Goal: Task Accomplishment & Management: Complete application form

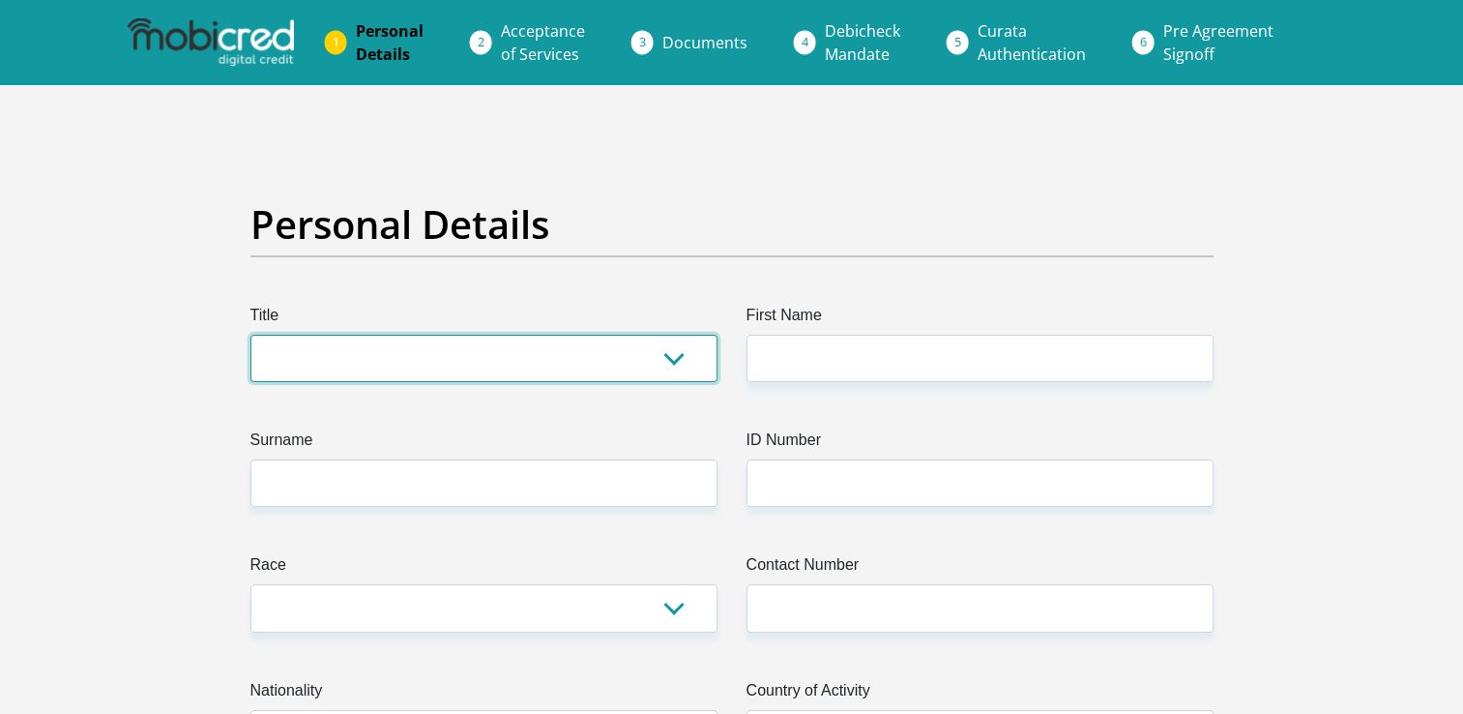
click at [422, 356] on select "Mr Ms Mrs Dr [PERSON_NAME]" at bounding box center [483, 358] width 467 height 47
select select "Ms"
click at [250, 335] on select "Mr Ms Mrs Dr [PERSON_NAME]" at bounding box center [483, 358] width 467 height 47
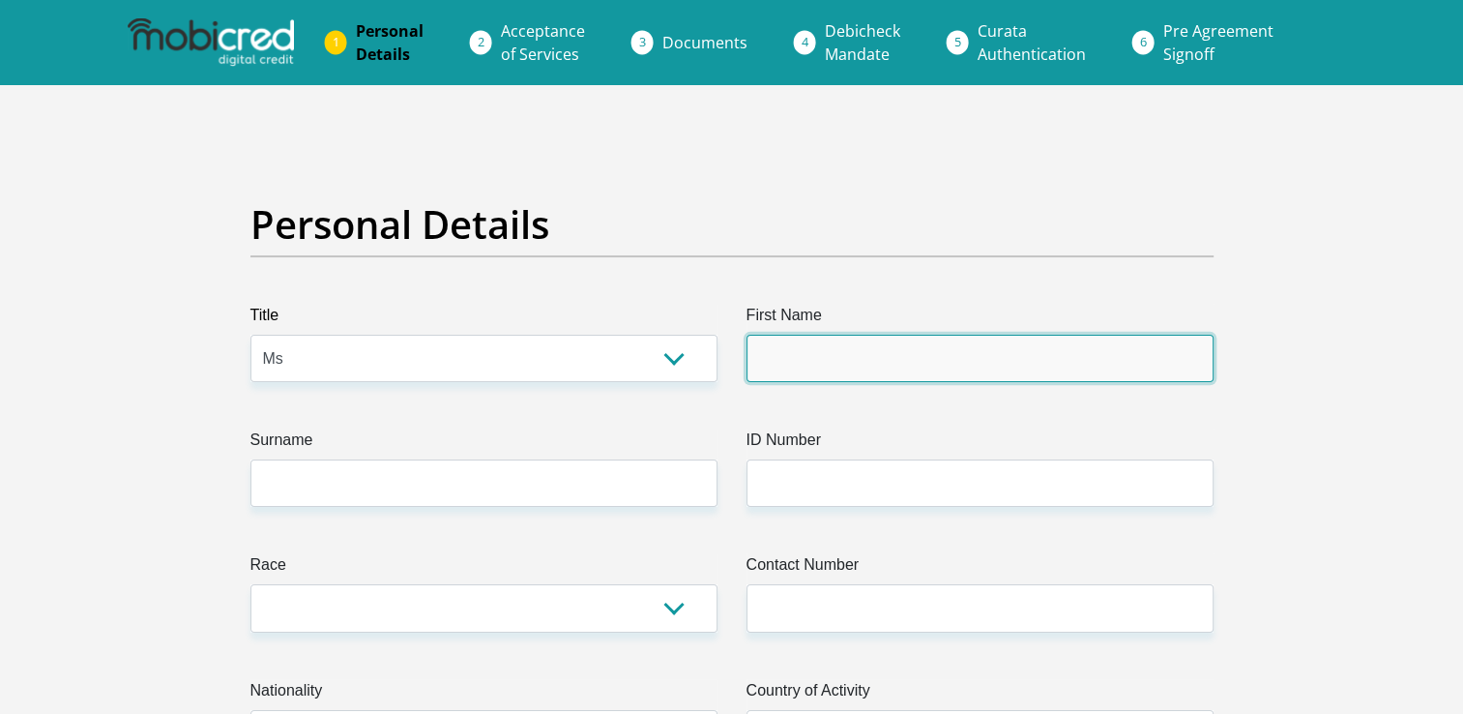
click at [870, 337] on input "First Name" at bounding box center [980, 358] width 467 height 47
type input "Lerato"
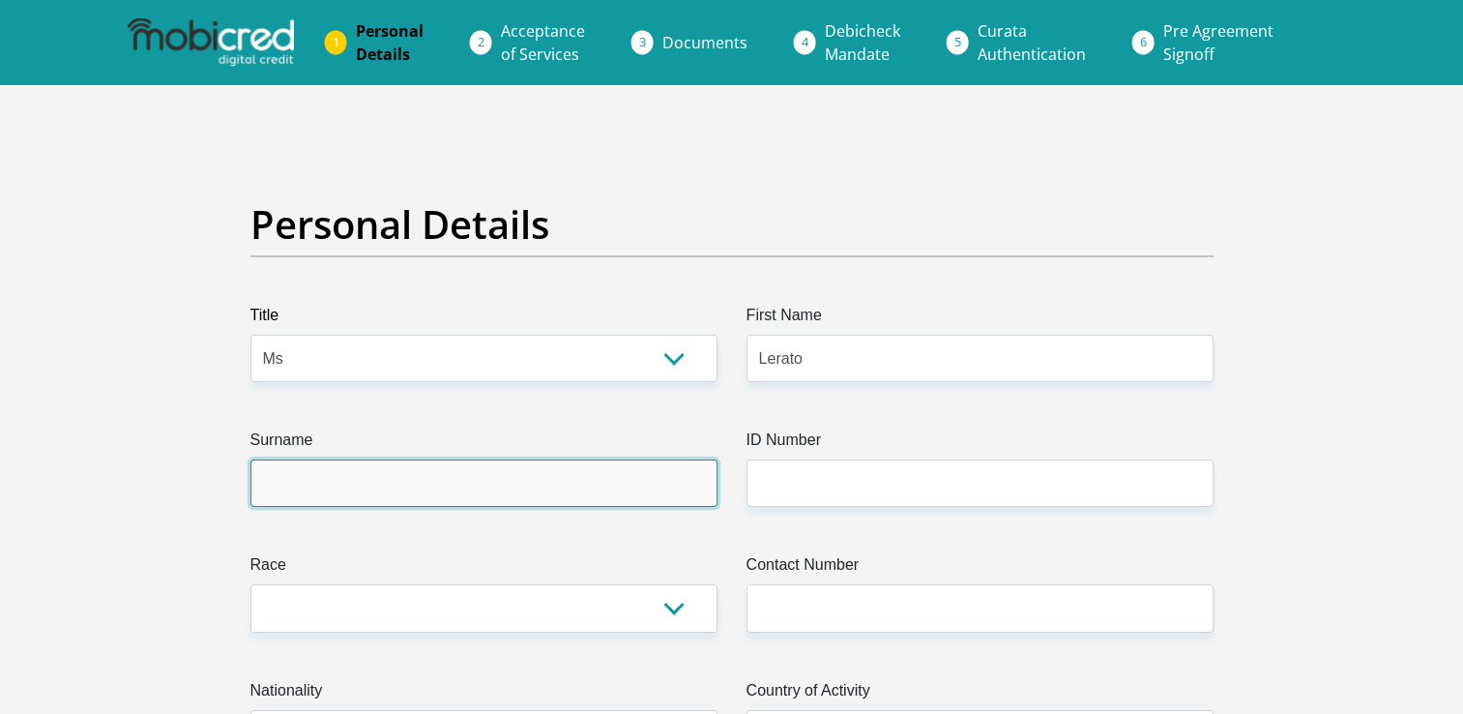
type input "Motloung"
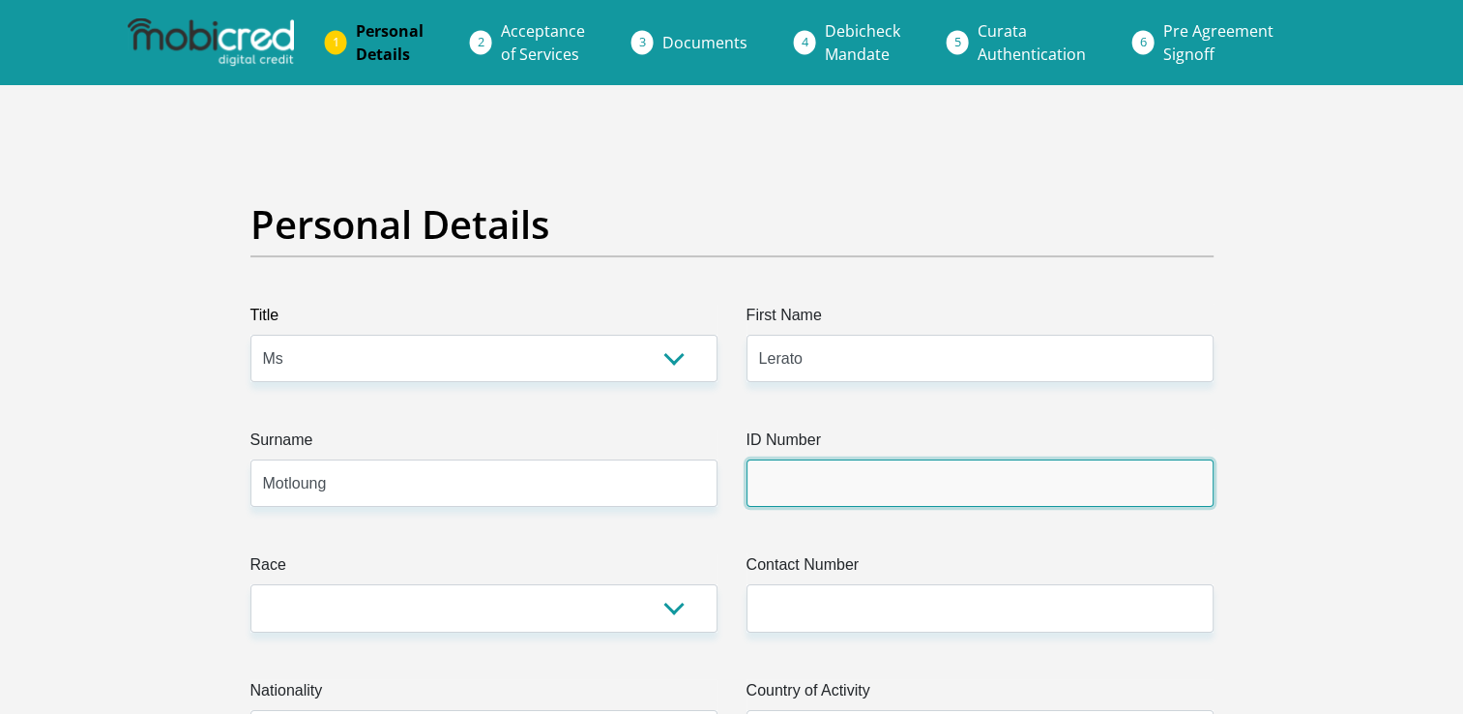
type input "Paarl Coldset City Deep"
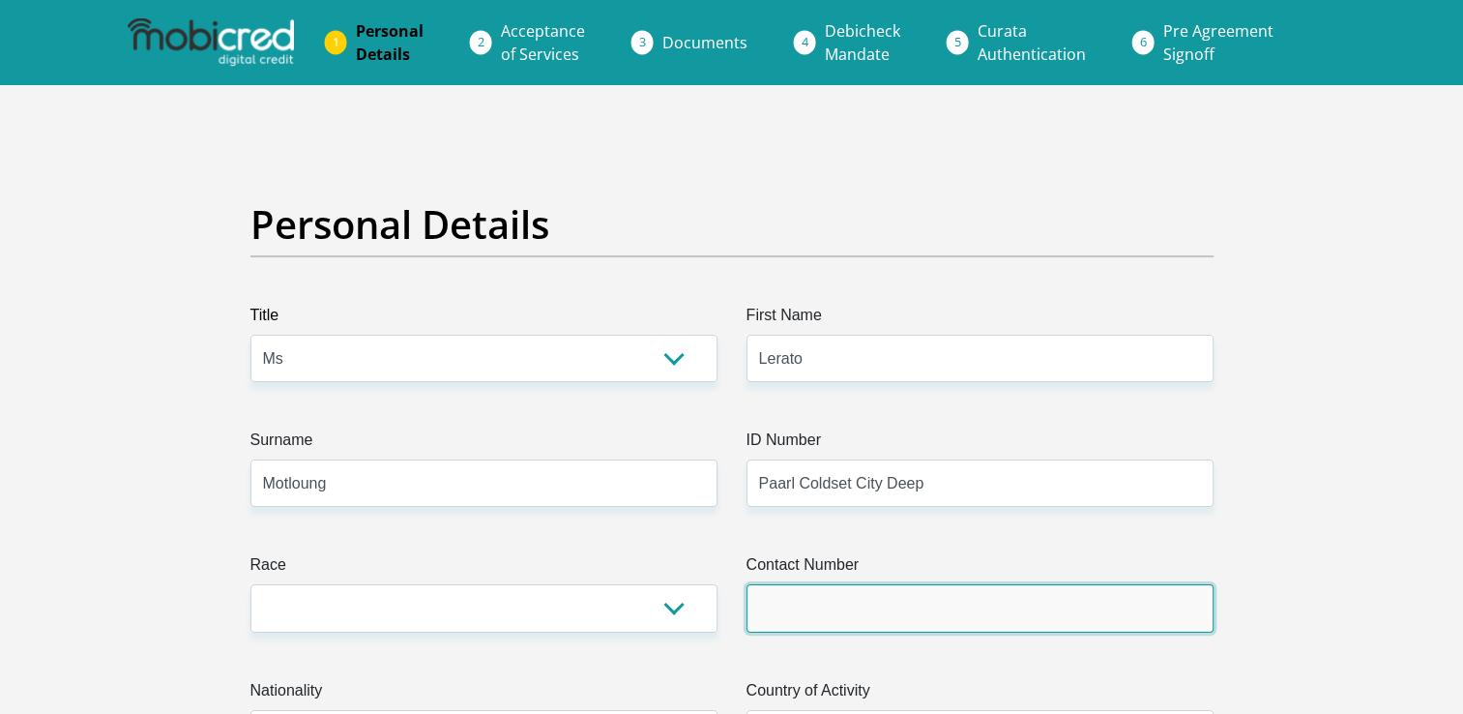
type input "0723389355"
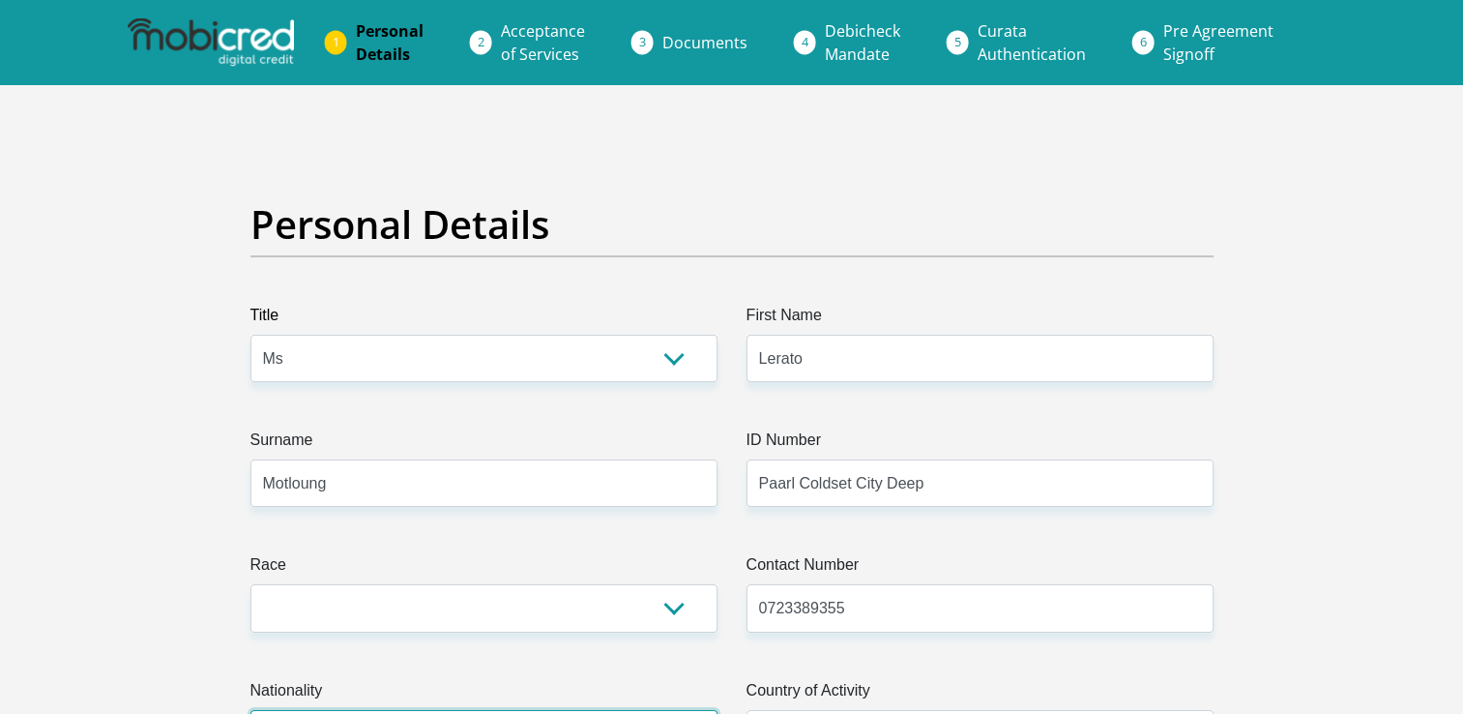
select select "ZAF"
type input "[STREET_ADDRESS]"
type input "Mapleton"
type input "GERMISTON"
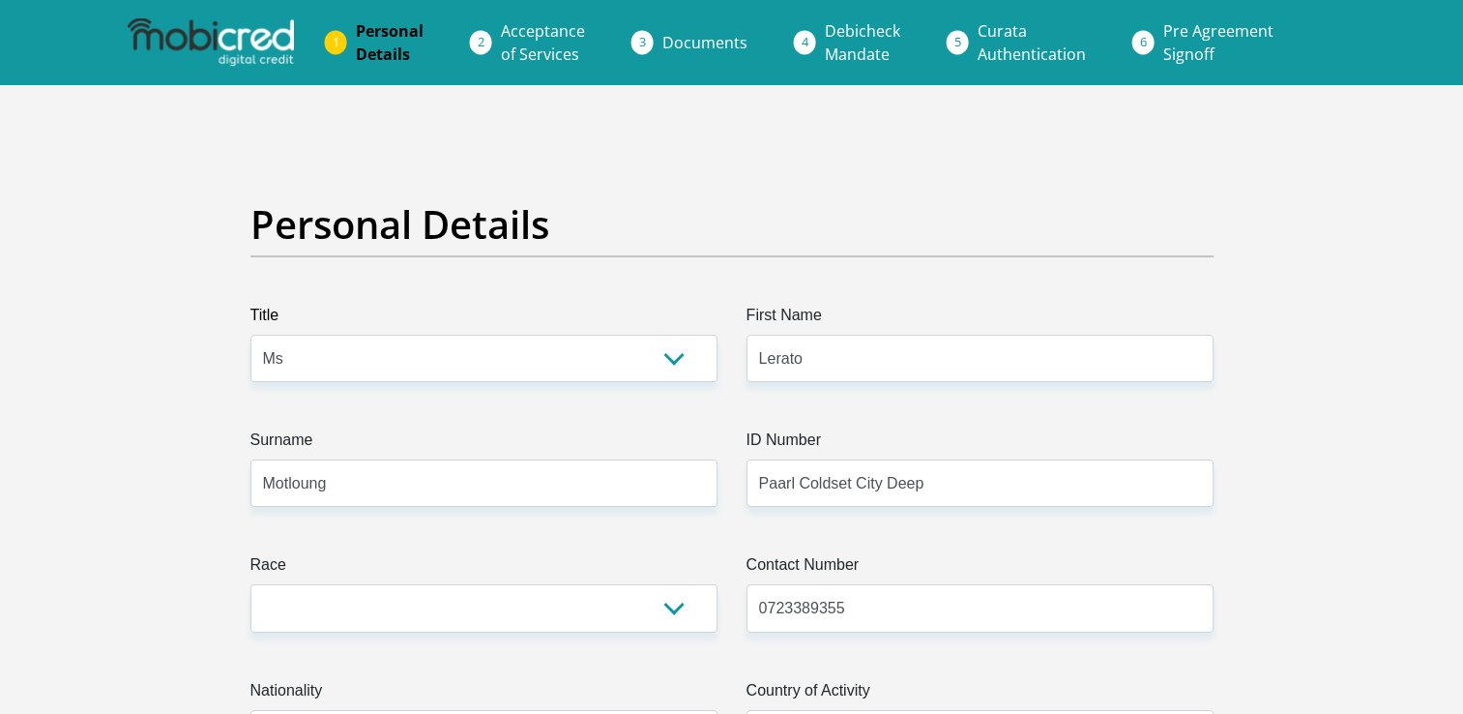
type input "GERMISTON"
type input "1450"
select select "Gauteng"
type input "[EMAIL_ADDRESS][DOMAIN_NAME]"
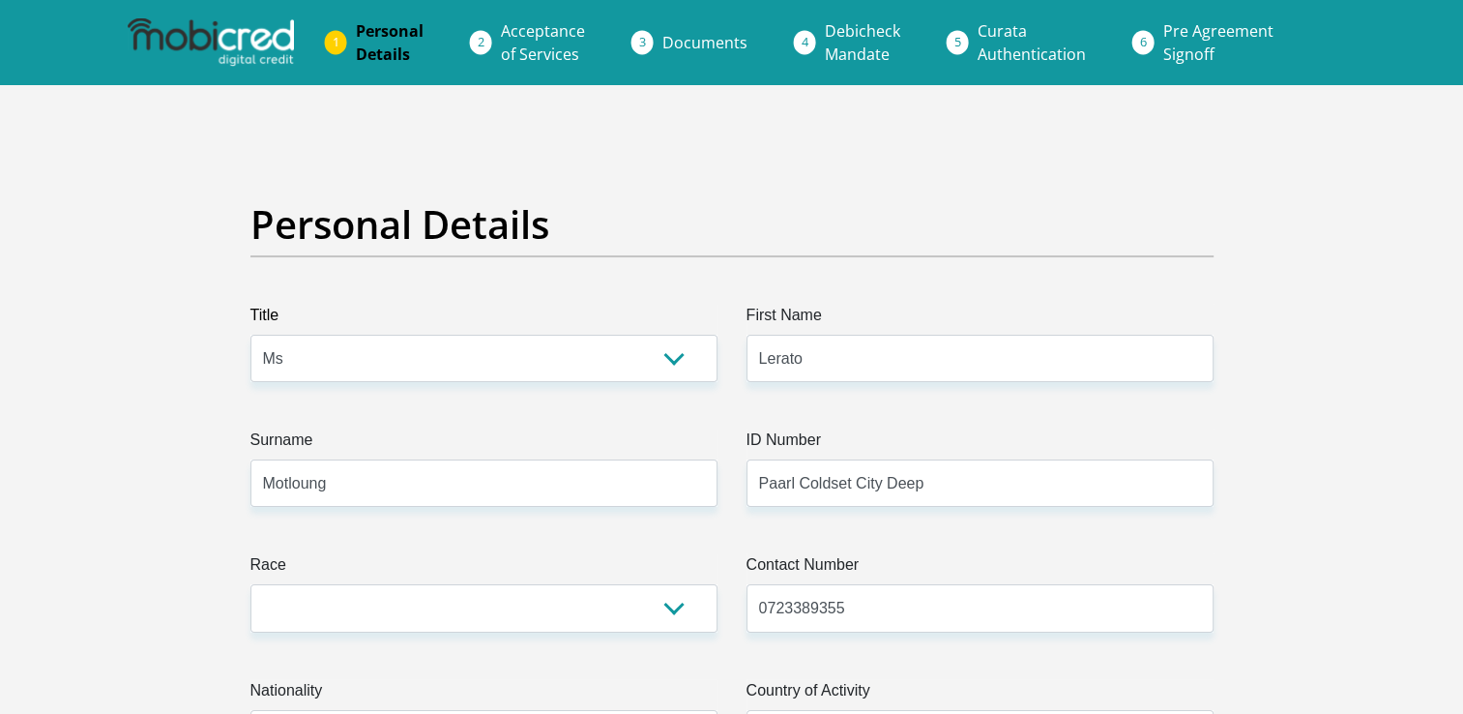
type input "10611450"
type input "PaarlColdsetCityDeep"
type input "0723389355"
type input "Lerato"
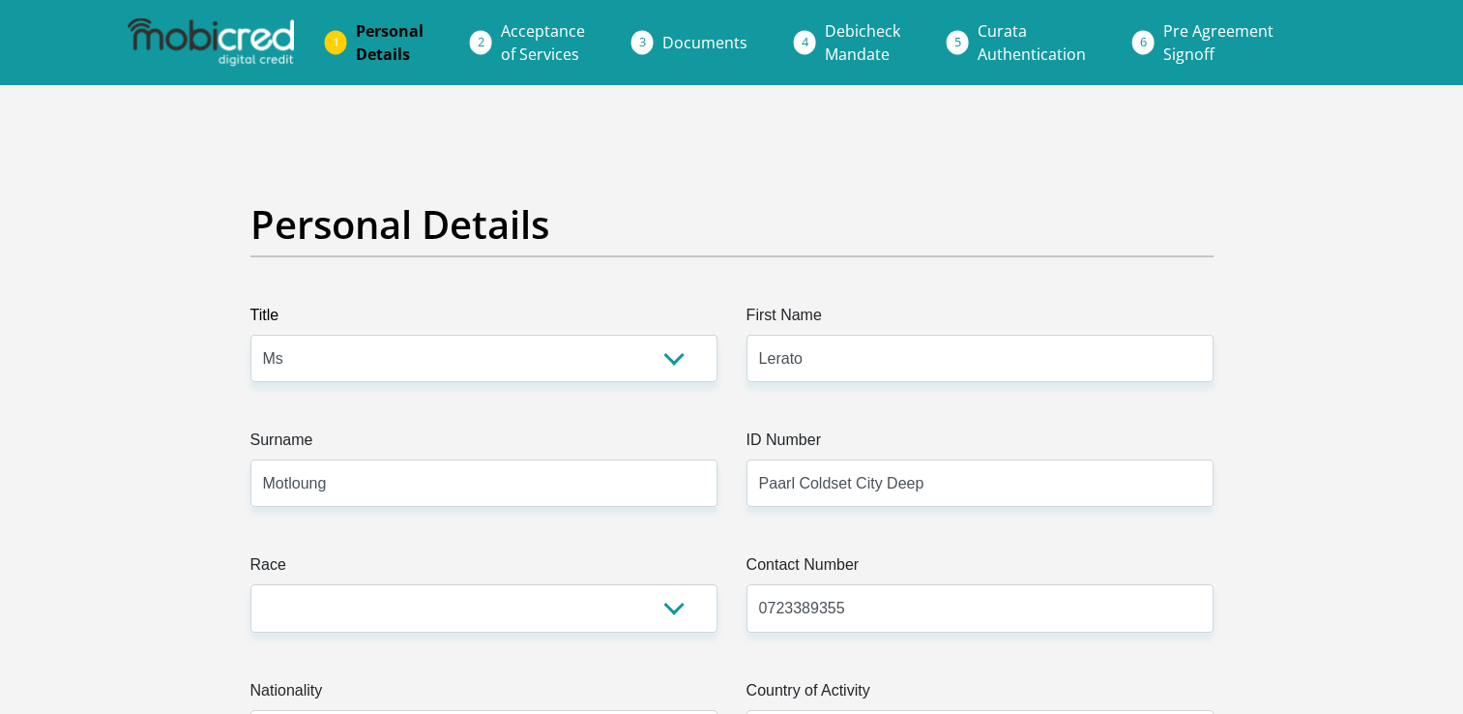
type input "Motloung"
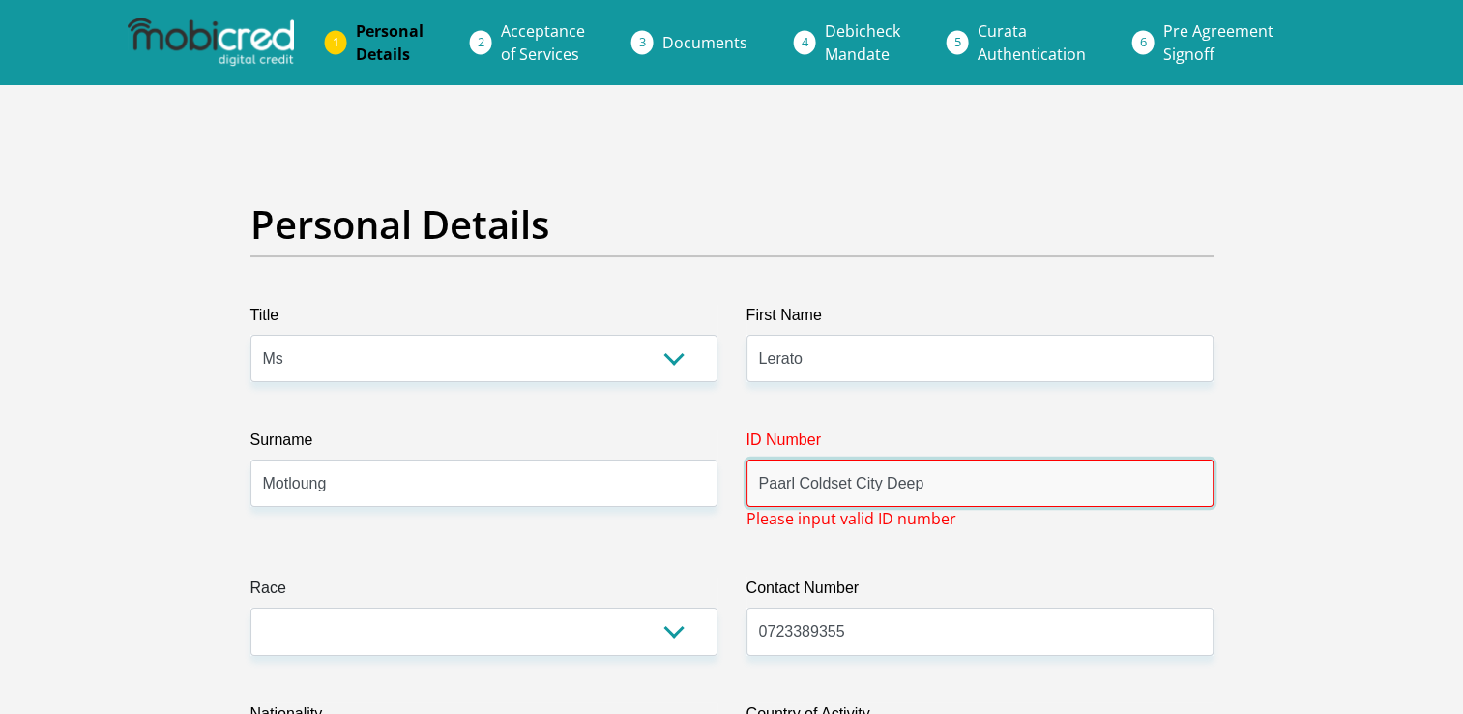
click at [1041, 490] on input "Paarl Coldset City Deep" at bounding box center [980, 482] width 467 height 47
type input "P"
click at [1014, 481] on input "8604040" at bounding box center [980, 482] width 467 height 47
type input "8604040837081"
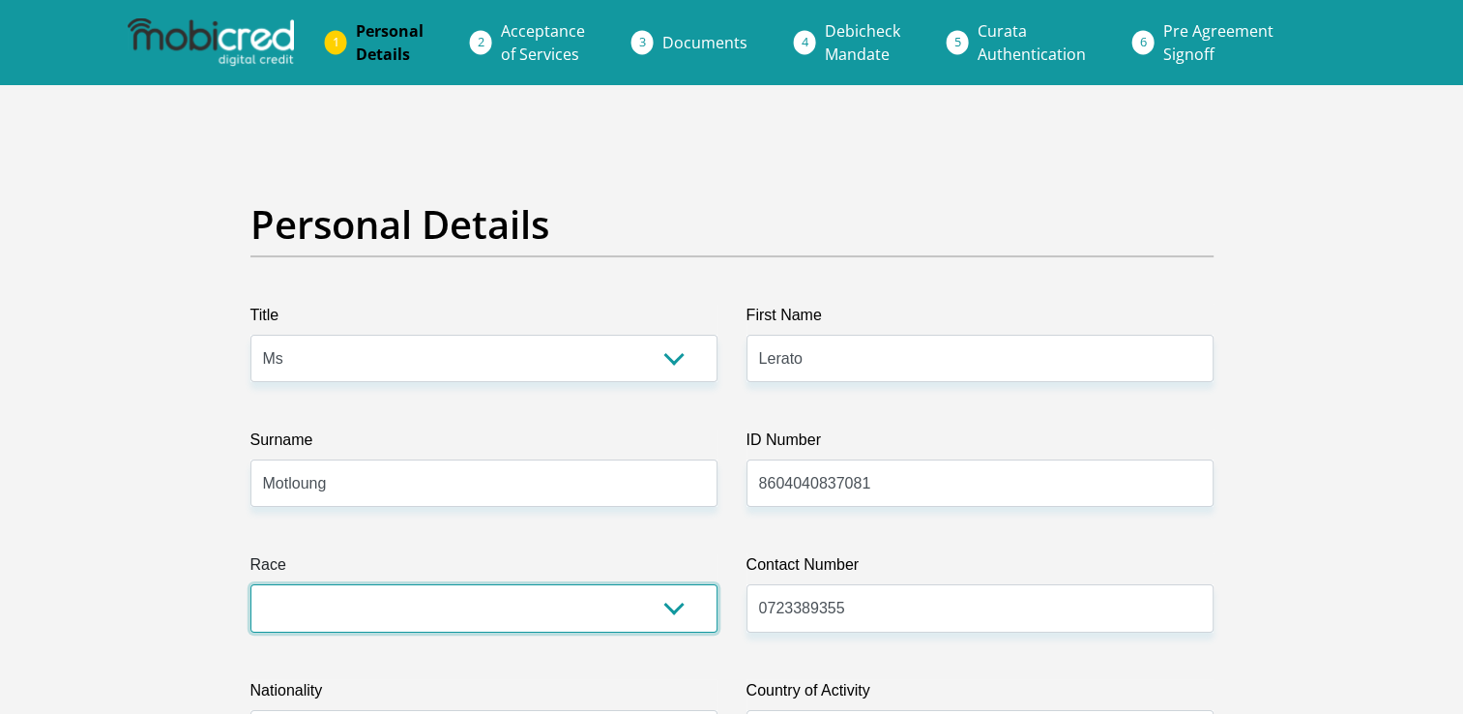
click at [681, 609] on select "Black Coloured Indian White Other" at bounding box center [483, 607] width 467 height 47
select select "1"
click at [250, 584] on select "Black Coloured Indian White Other" at bounding box center [483, 607] width 467 height 47
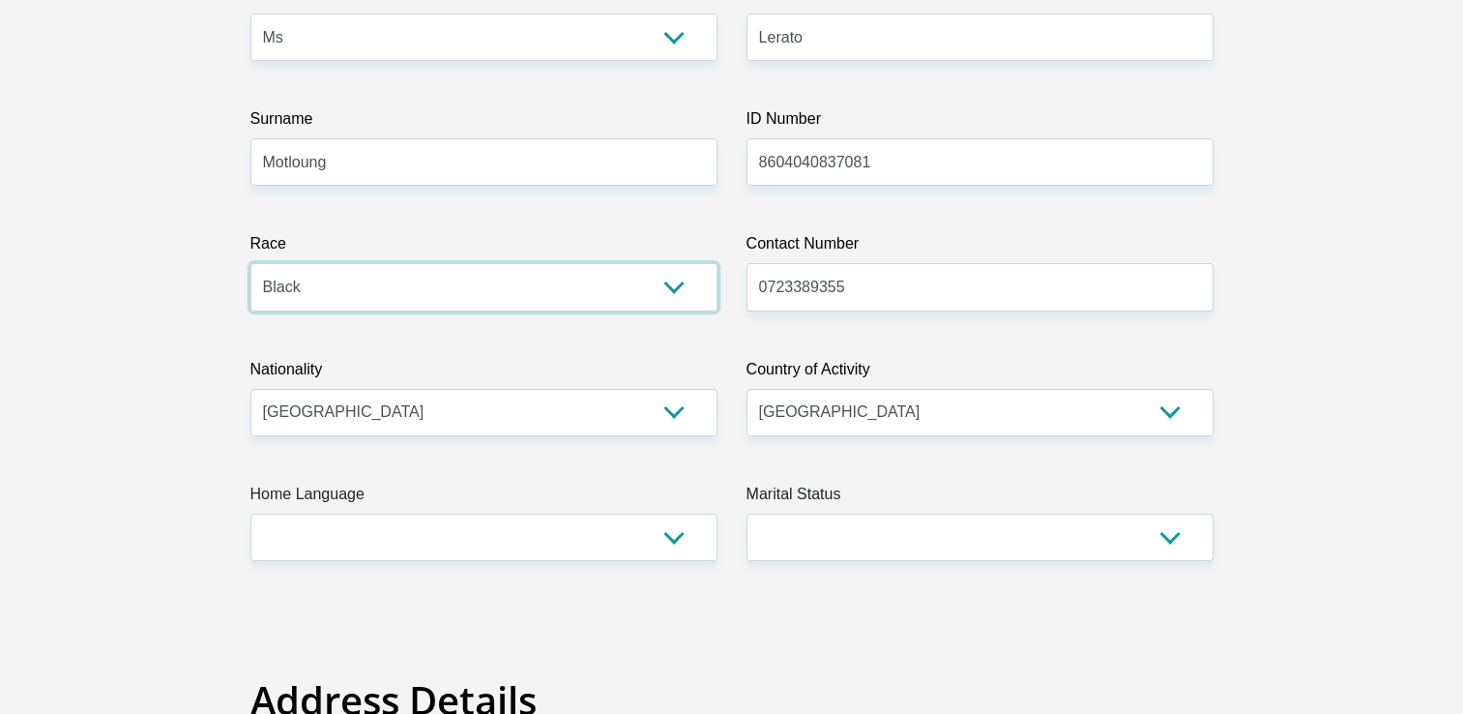
scroll to position [335, 0]
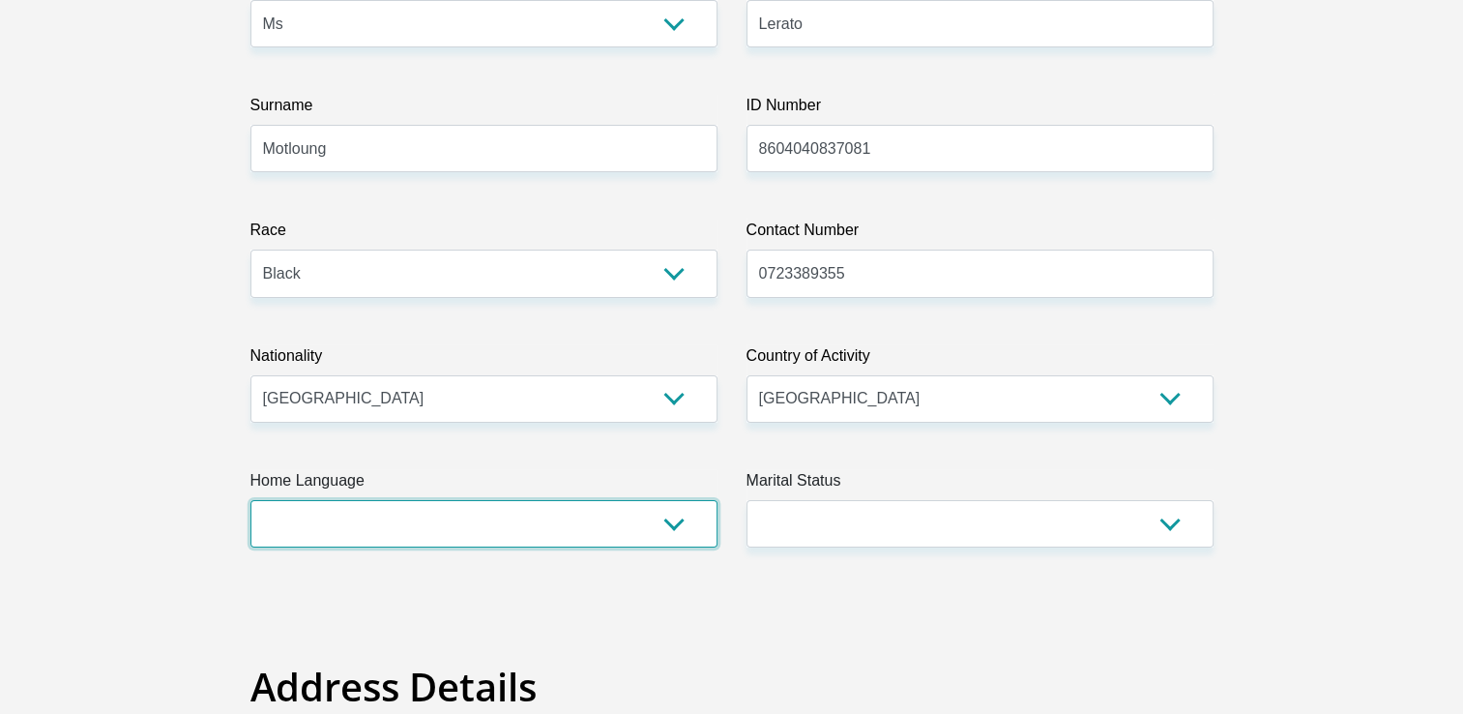
click at [672, 527] on select "Afrikaans English Sepedi South Ndebele Southern Sotho Swati Tsonga Tswana Venda…" at bounding box center [483, 523] width 467 height 47
select select "sot"
click at [250, 500] on select "Afrikaans English Sepedi South Ndebele Southern Sotho Swati Tsonga Tswana Venda…" at bounding box center [483, 523] width 467 height 47
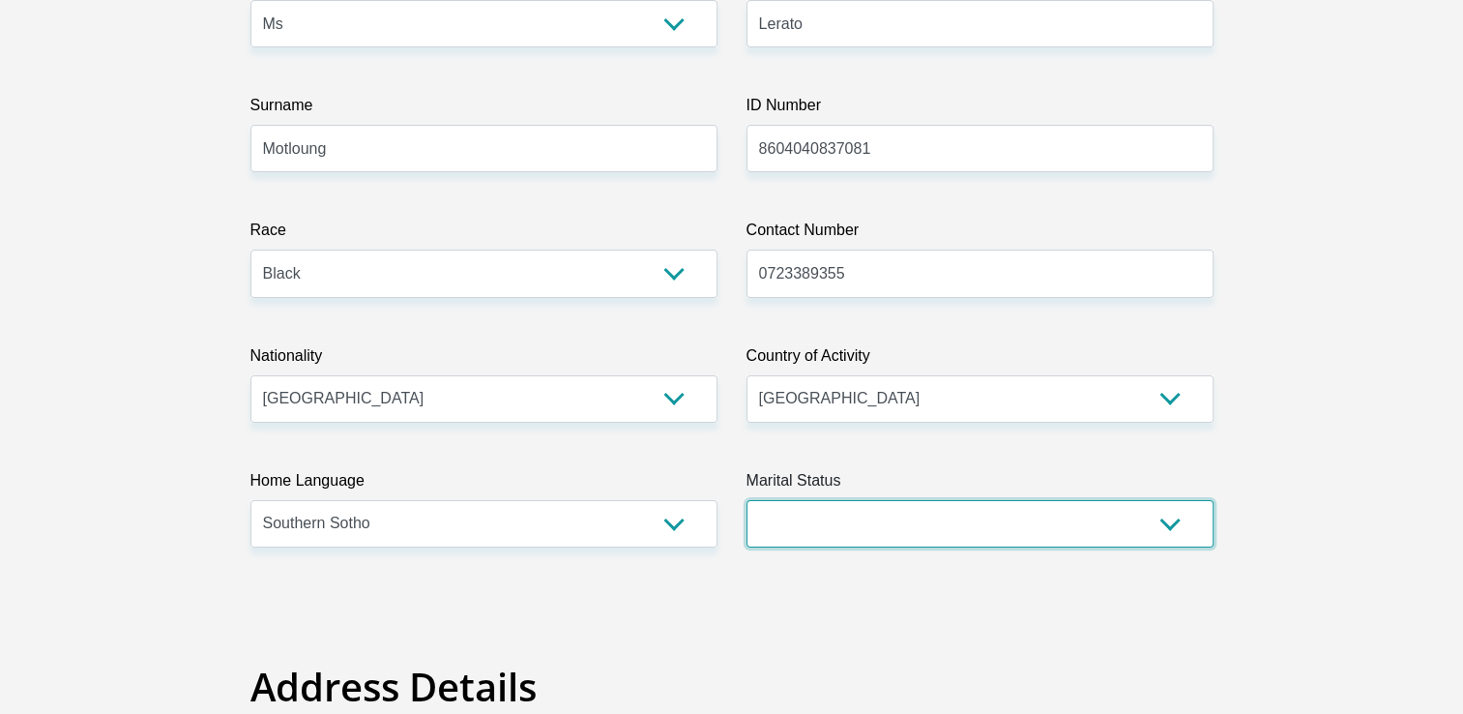
click at [994, 518] on select "Married ANC Single Divorced Widowed Married COP or Customary Law" at bounding box center [980, 523] width 467 height 47
select select "2"
click at [747, 500] on select "Married ANC Single Divorced Widowed Married COP or Customary Law" at bounding box center [980, 523] width 467 height 47
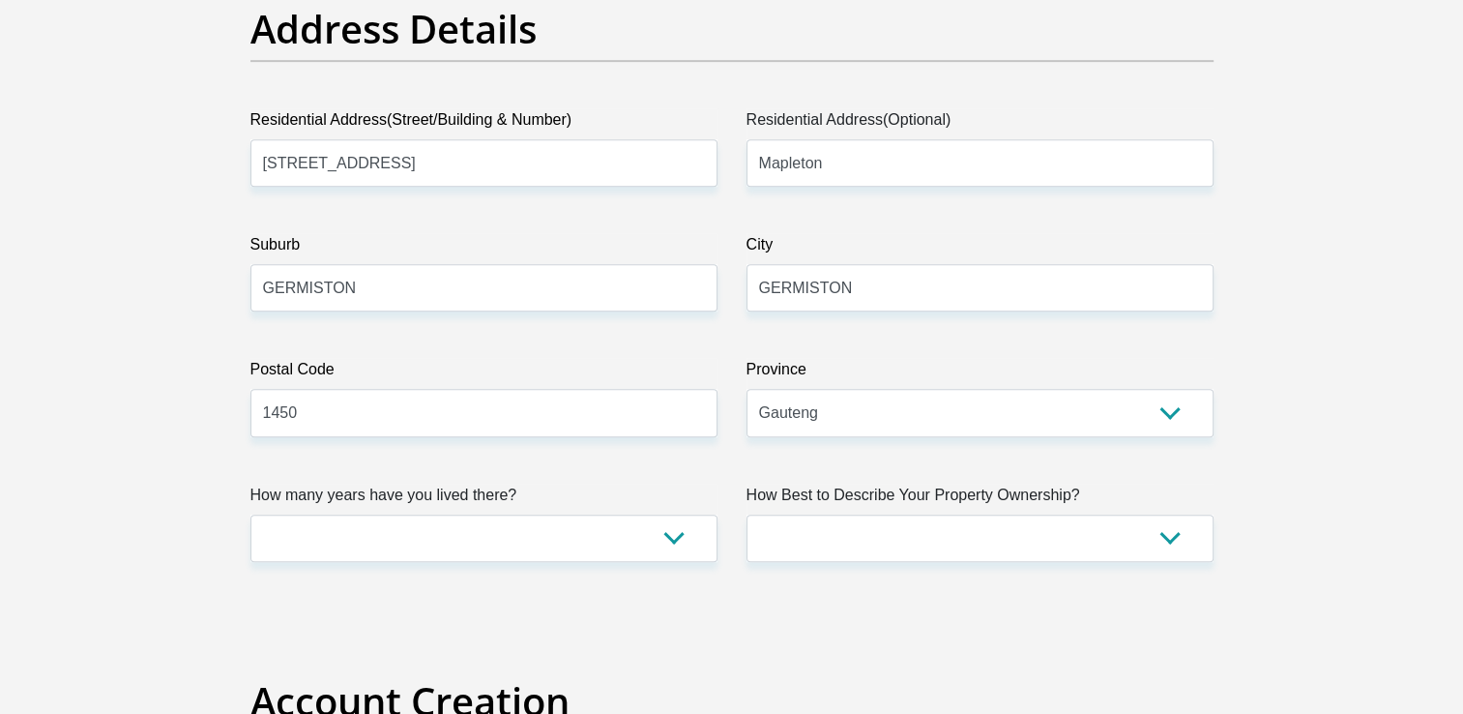
scroll to position [1006, 0]
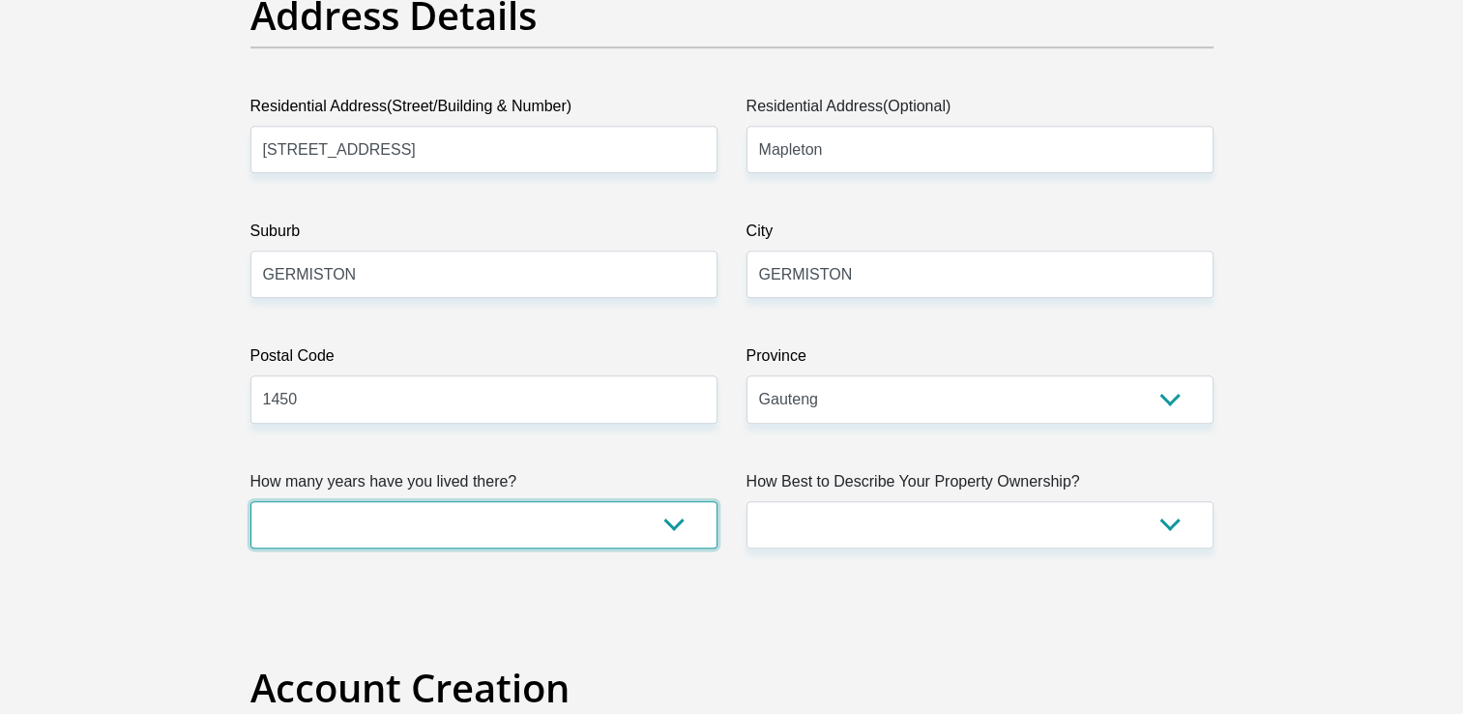
click at [664, 523] on select "less than 1 year 1-3 years 3-5 years 5+ years" at bounding box center [483, 524] width 467 height 47
select select "2"
click at [250, 501] on select "less than 1 year 1-3 years 3-5 years 5+ years" at bounding box center [483, 524] width 467 height 47
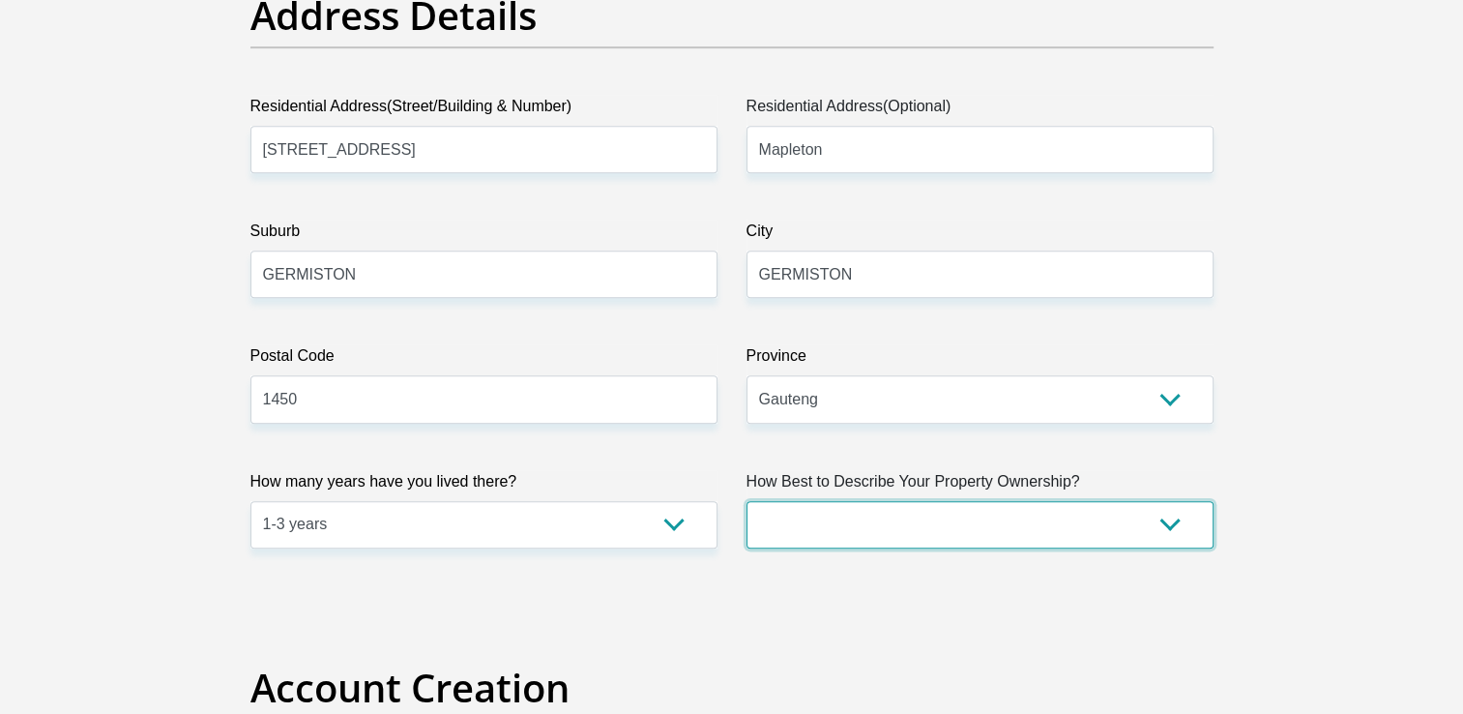
click at [1017, 514] on select "Owned Rented Family Owned Company Dwelling" at bounding box center [980, 524] width 467 height 47
click at [747, 501] on select "Owned Rented Family Owned Company Dwelling" at bounding box center [980, 524] width 467 height 47
click at [1016, 526] on select "Owned Rented Family Owned Company Dwelling" at bounding box center [980, 524] width 467 height 47
select select "Rented"
click at [747, 501] on select "Owned Rented Family Owned Company Dwelling" at bounding box center [980, 524] width 467 height 47
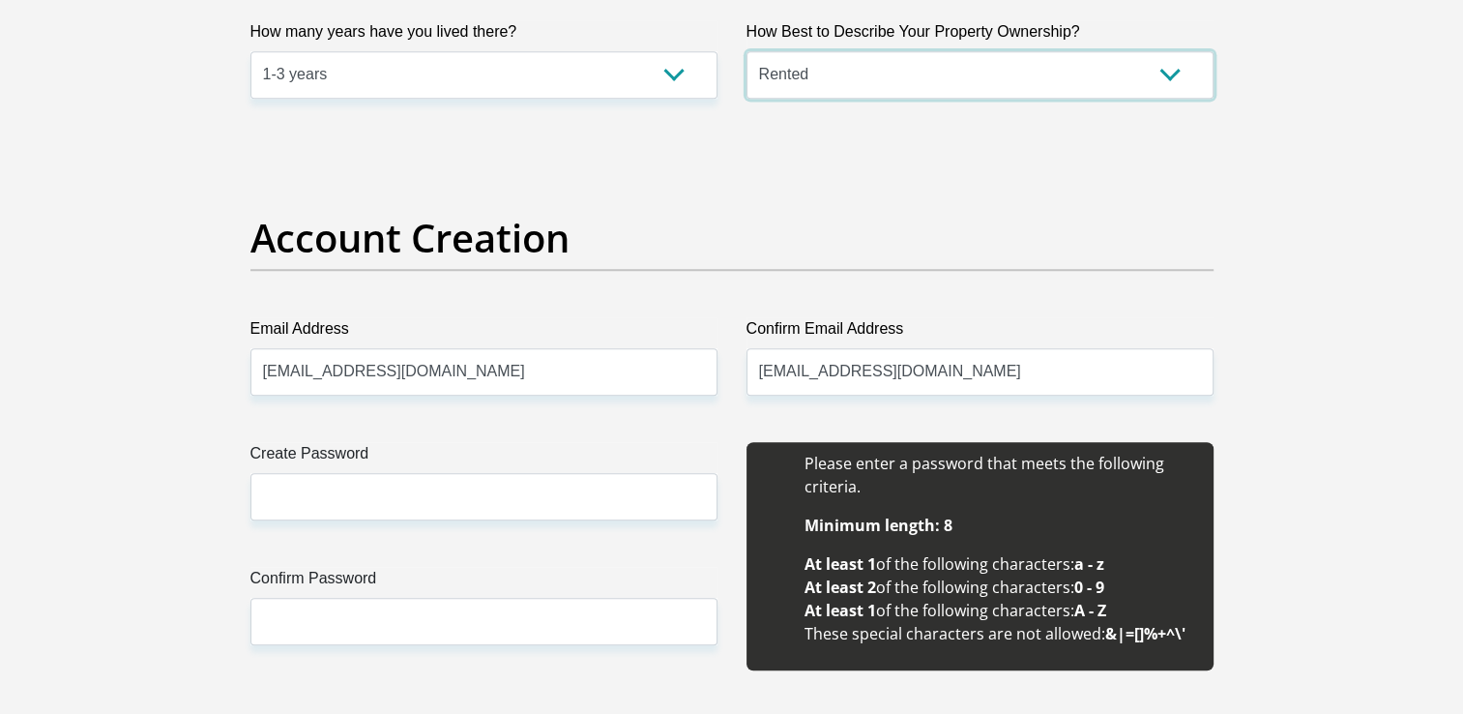
scroll to position [1456, 0]
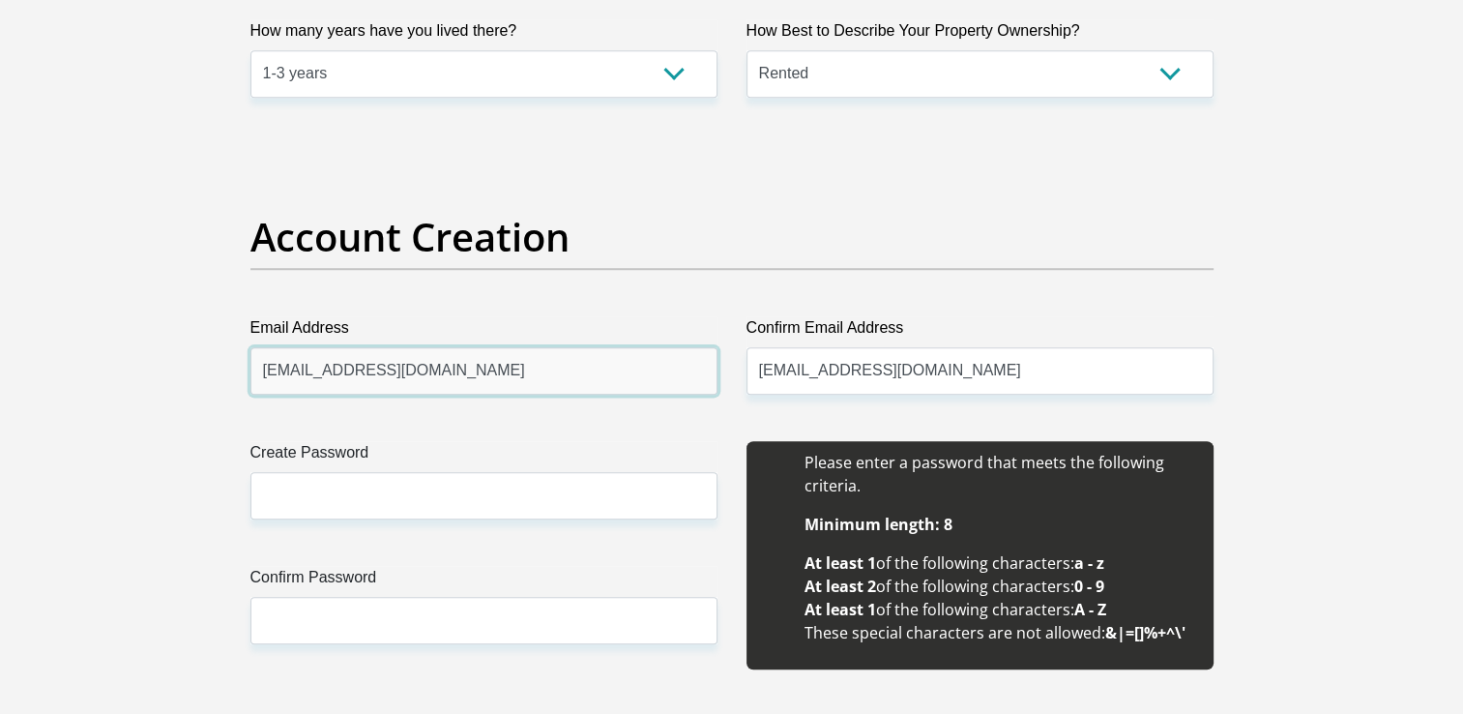
click at [541, 358] on input "[EMAIL_ADDRESS][DOMAIN_NAME]" at bounding box center [483, 370] width 467 height 47
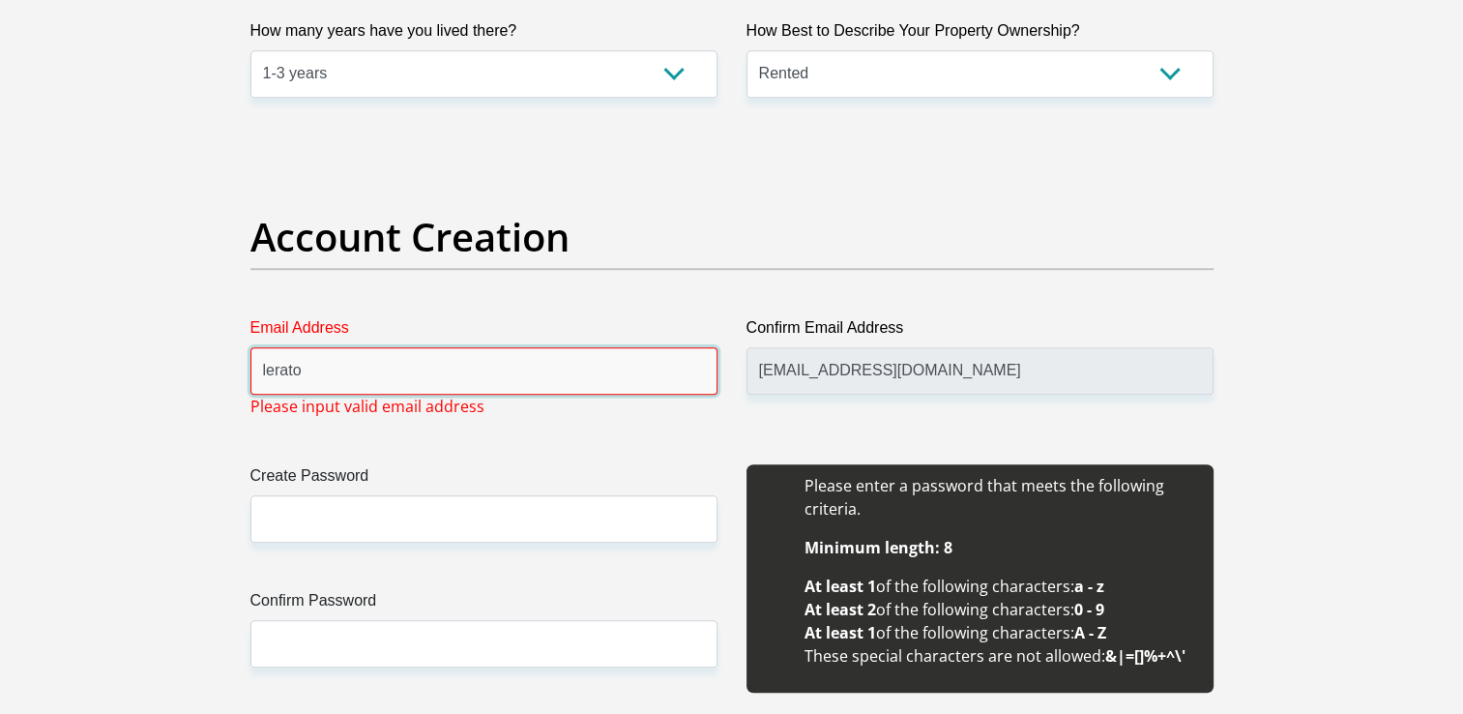
type input "[EMAIL_ADDRESS][DOMAIN_NAME]"
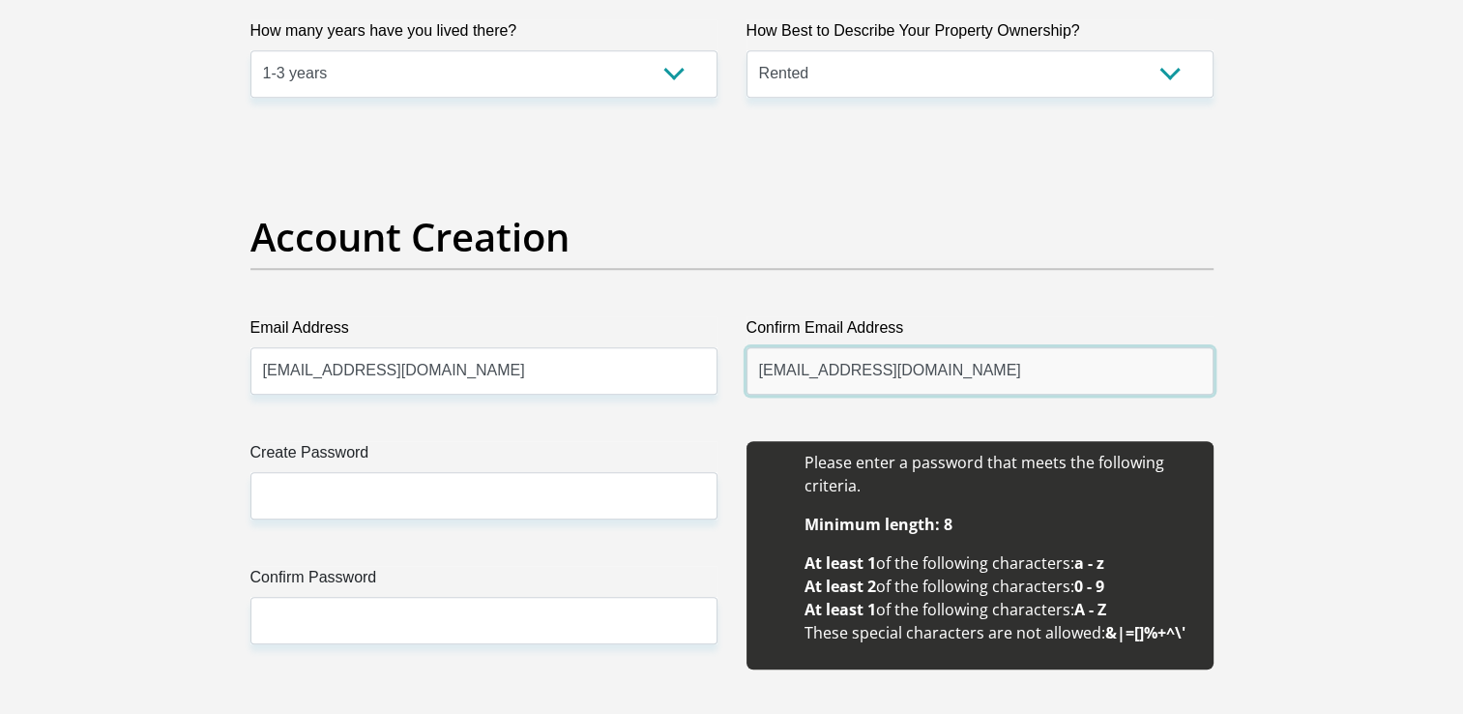
click at [955, 363] on input "[EMAIL_ADDRESS][DOMAIN_NAME]" at bounding box center [980, 370] width 467 height 47
type input "[EMAIL_ADDRESS][DOMAIN_NAME]"
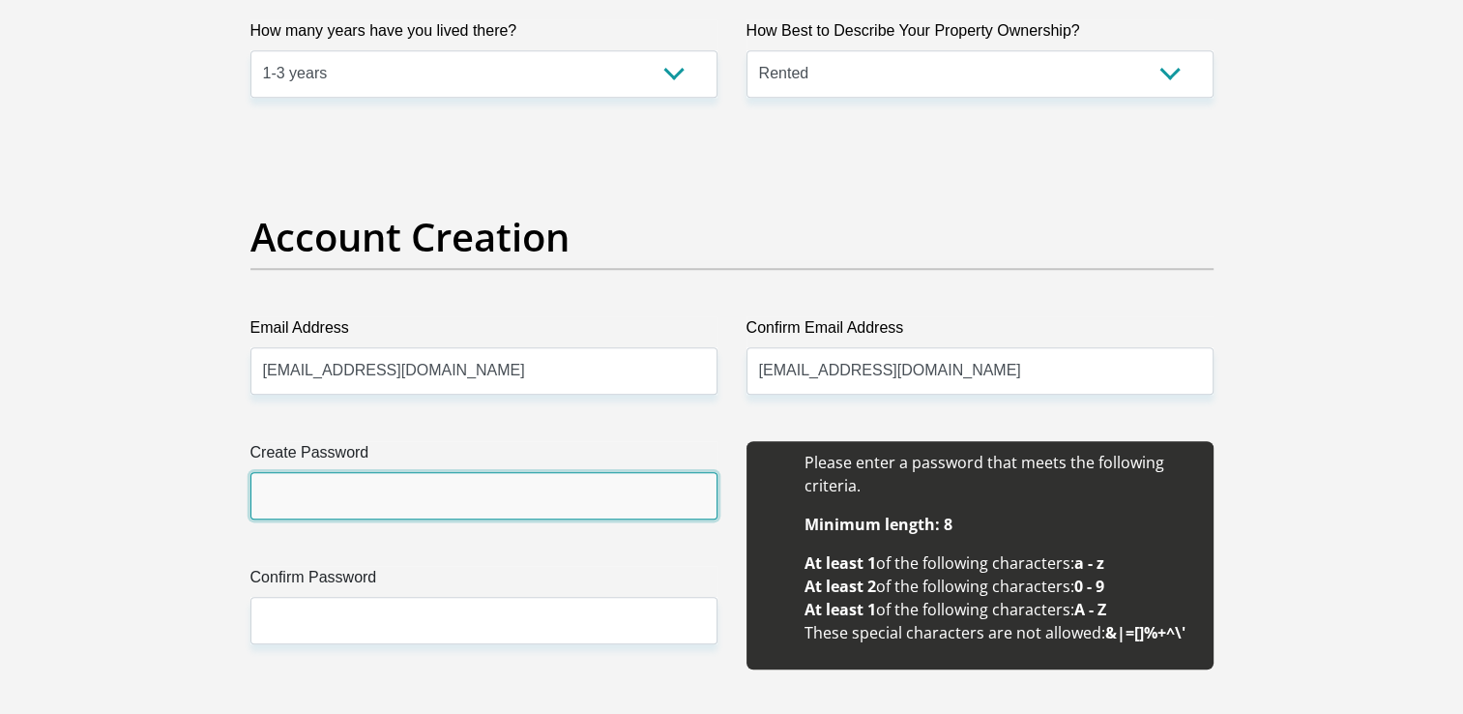
click at [505, 505] on input "Create Password" at bounding box center [483, 495] width 467 height 47
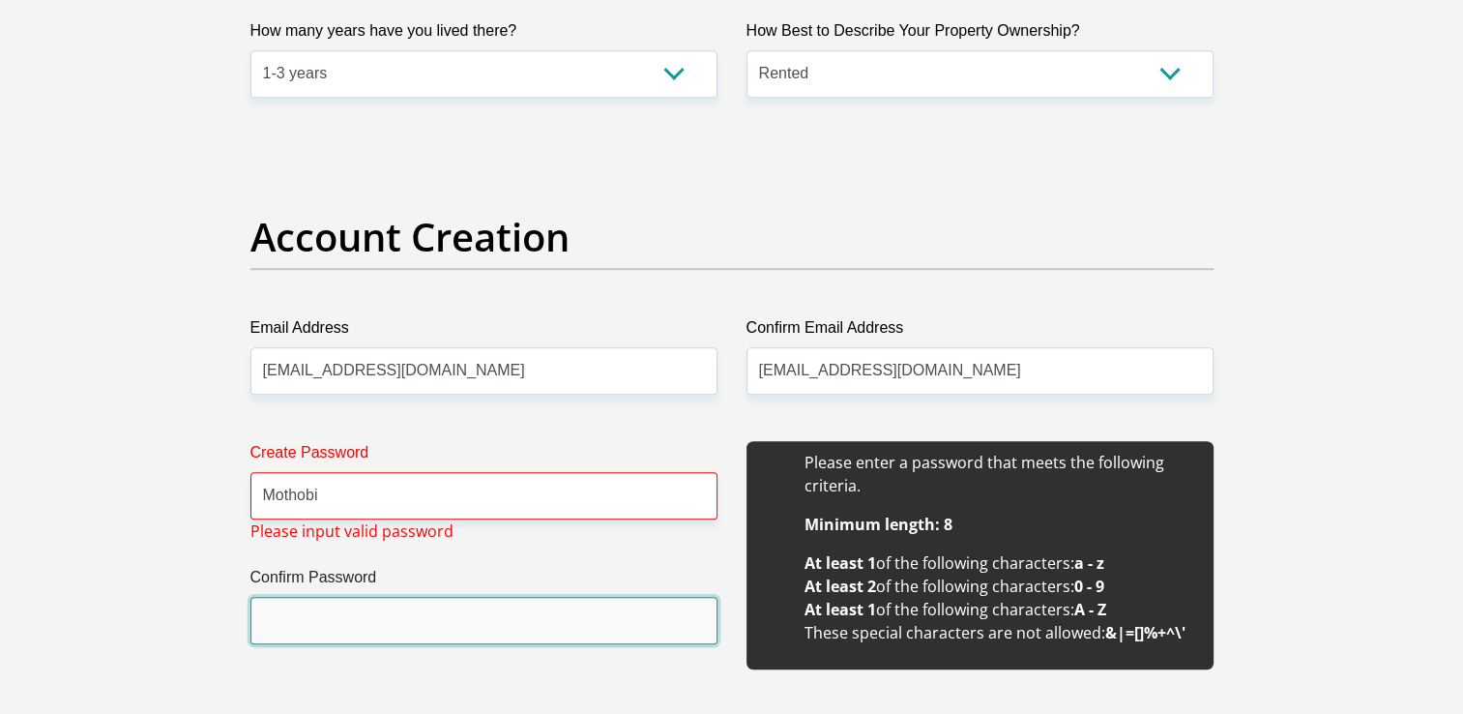
click at [257, 615] on input "Confirm Password" at bounding box center [483, 620] width 467 height 47
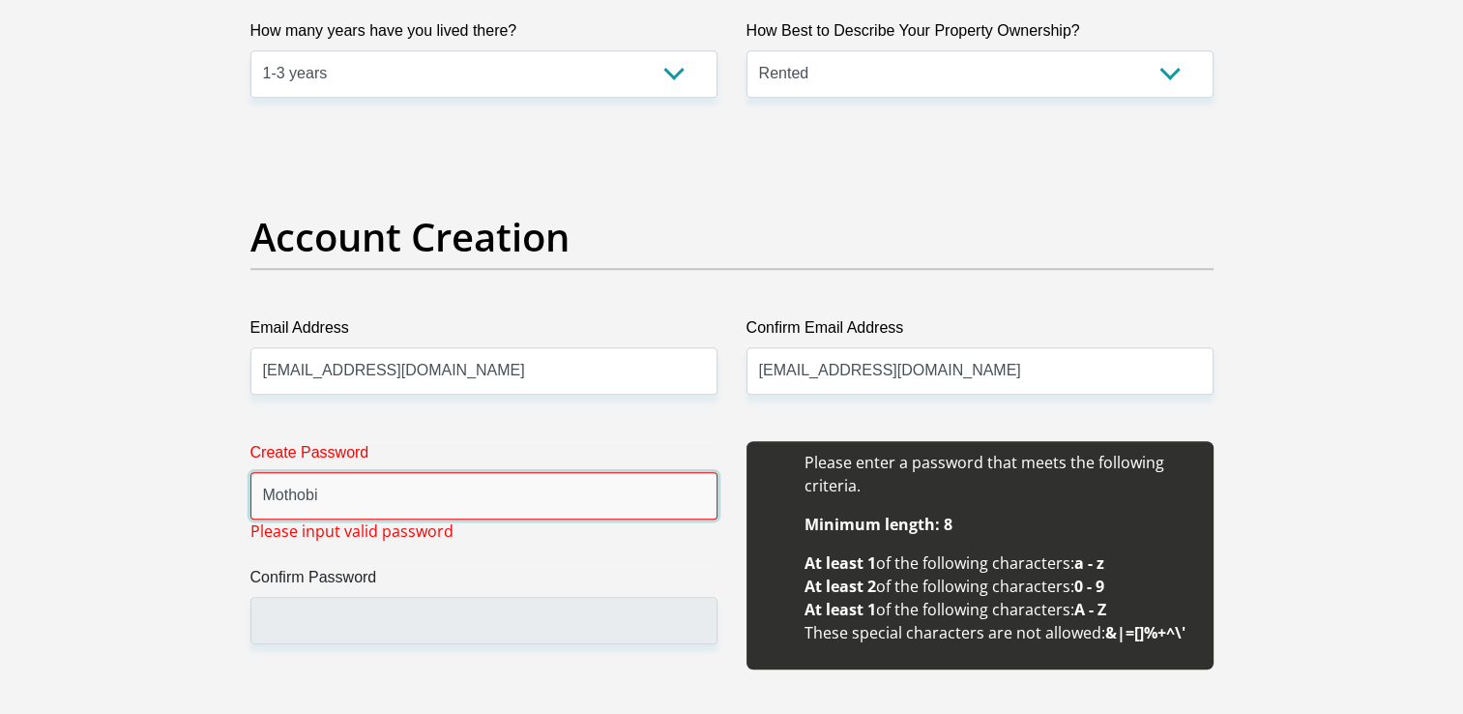
click at [339, 497] on input "Mothobi" at bounding box center [483, 495] width 467 height 47
type input "Mothobi@21"
type input "24000.00"
type input "19500"
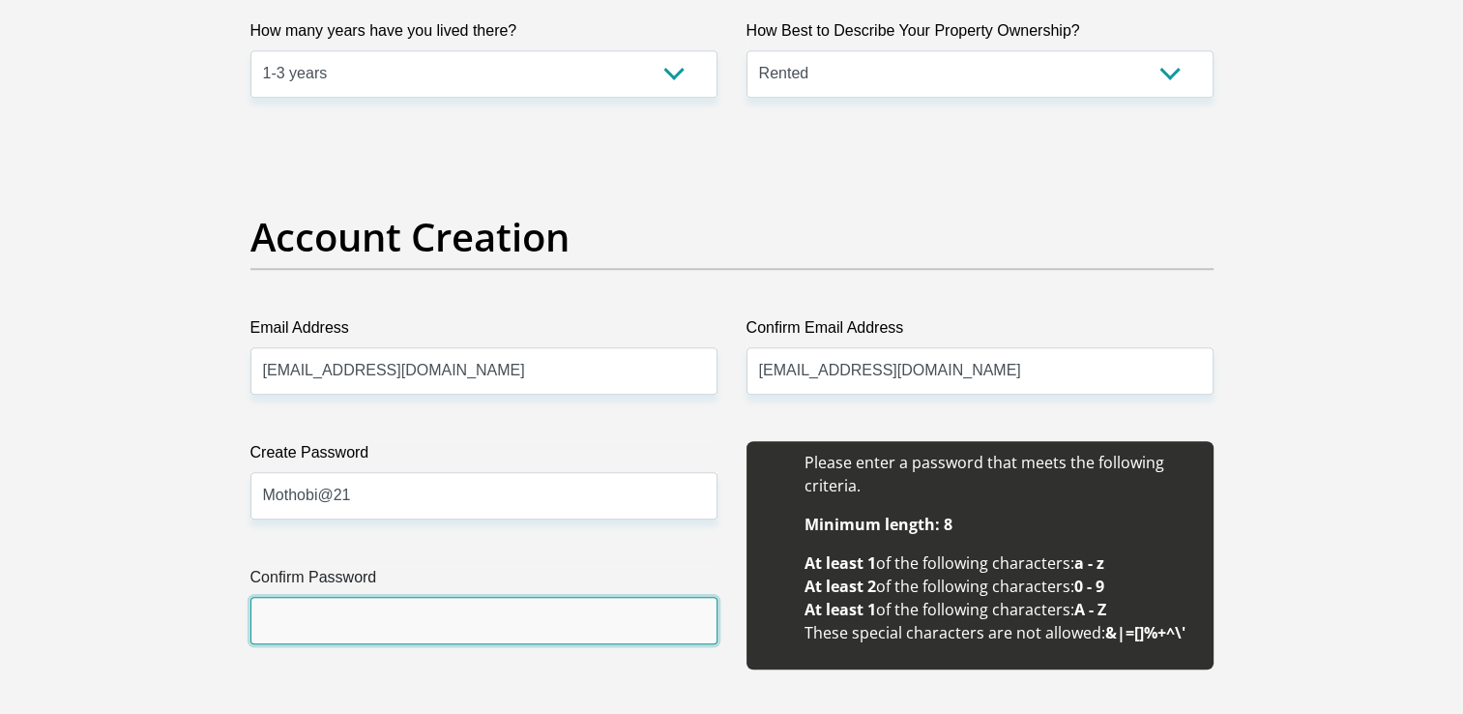
click at [354, 606] on input "Confirm Password" at bounding box center [483, 620] width 467 height 47
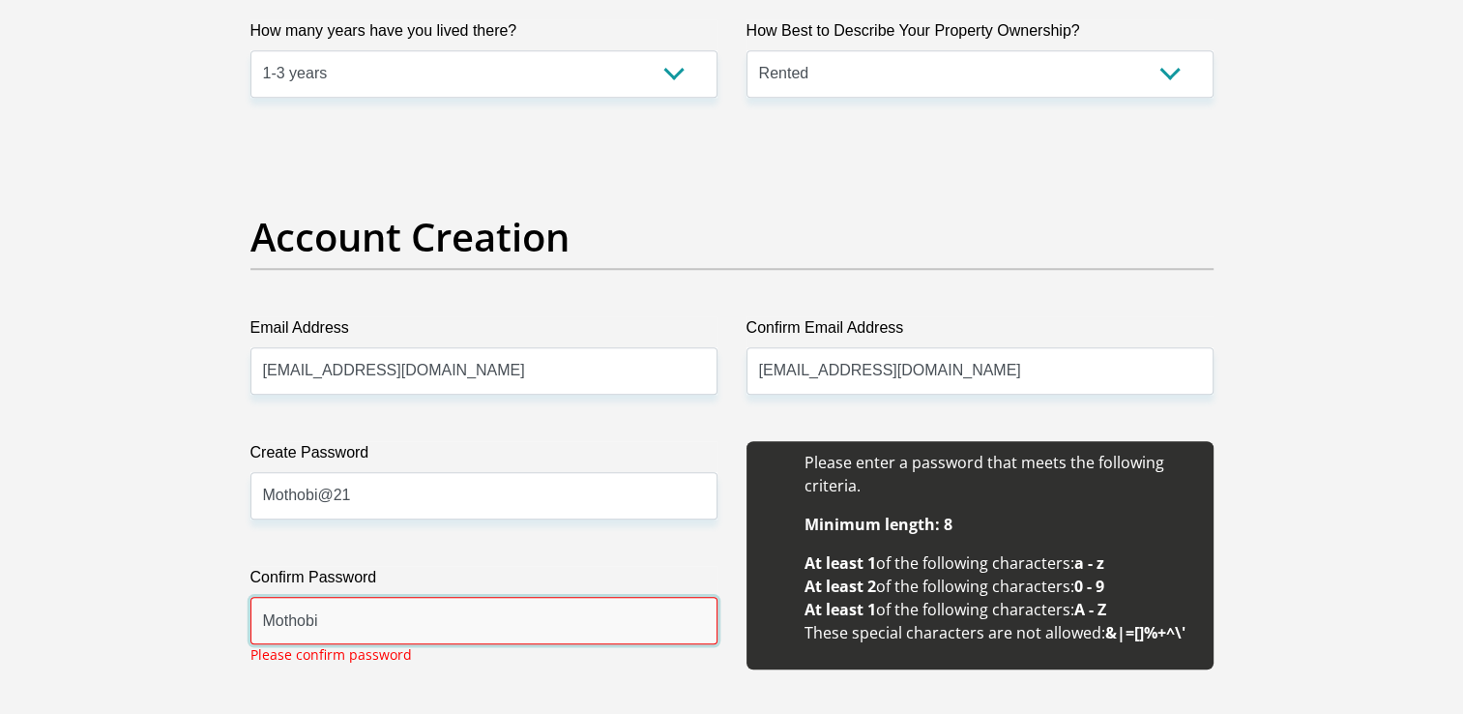
type input "Mothobi@21"
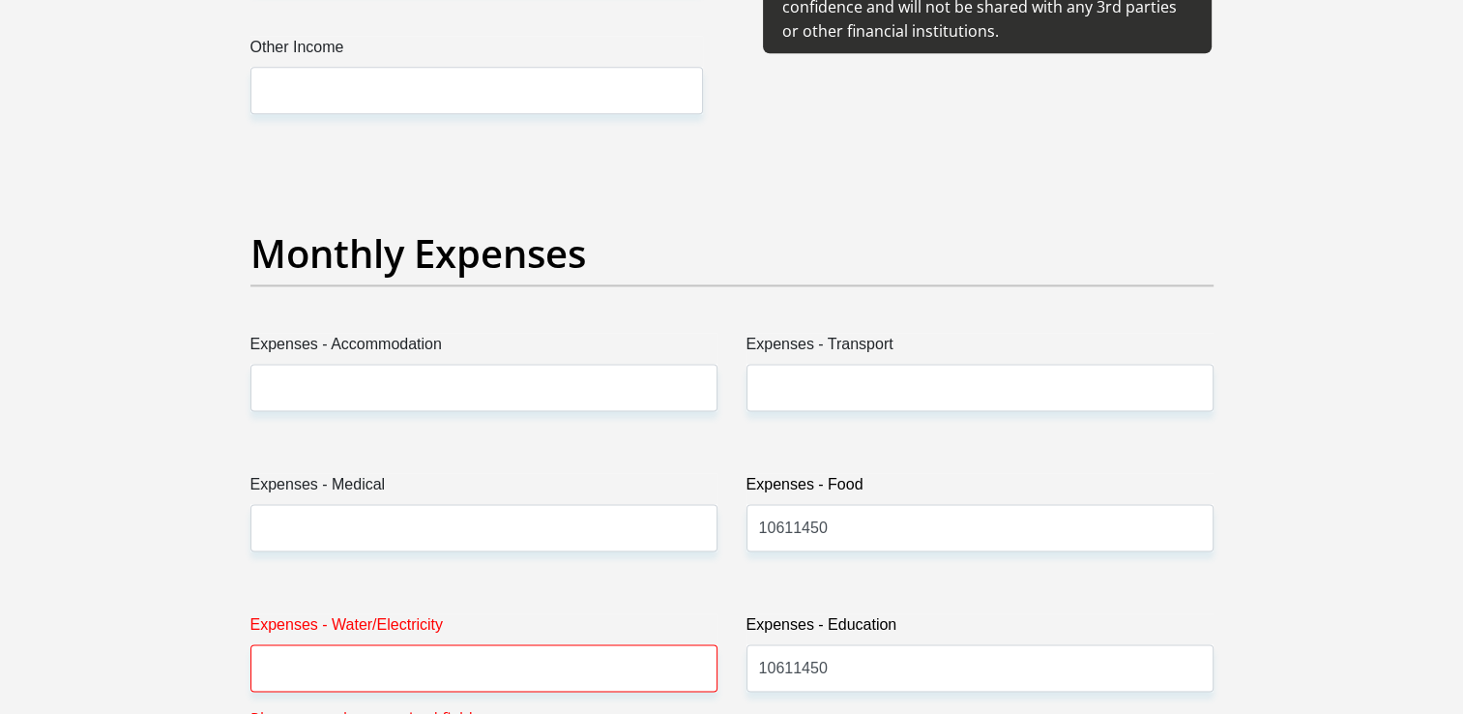
scroll to position [2603, 0]
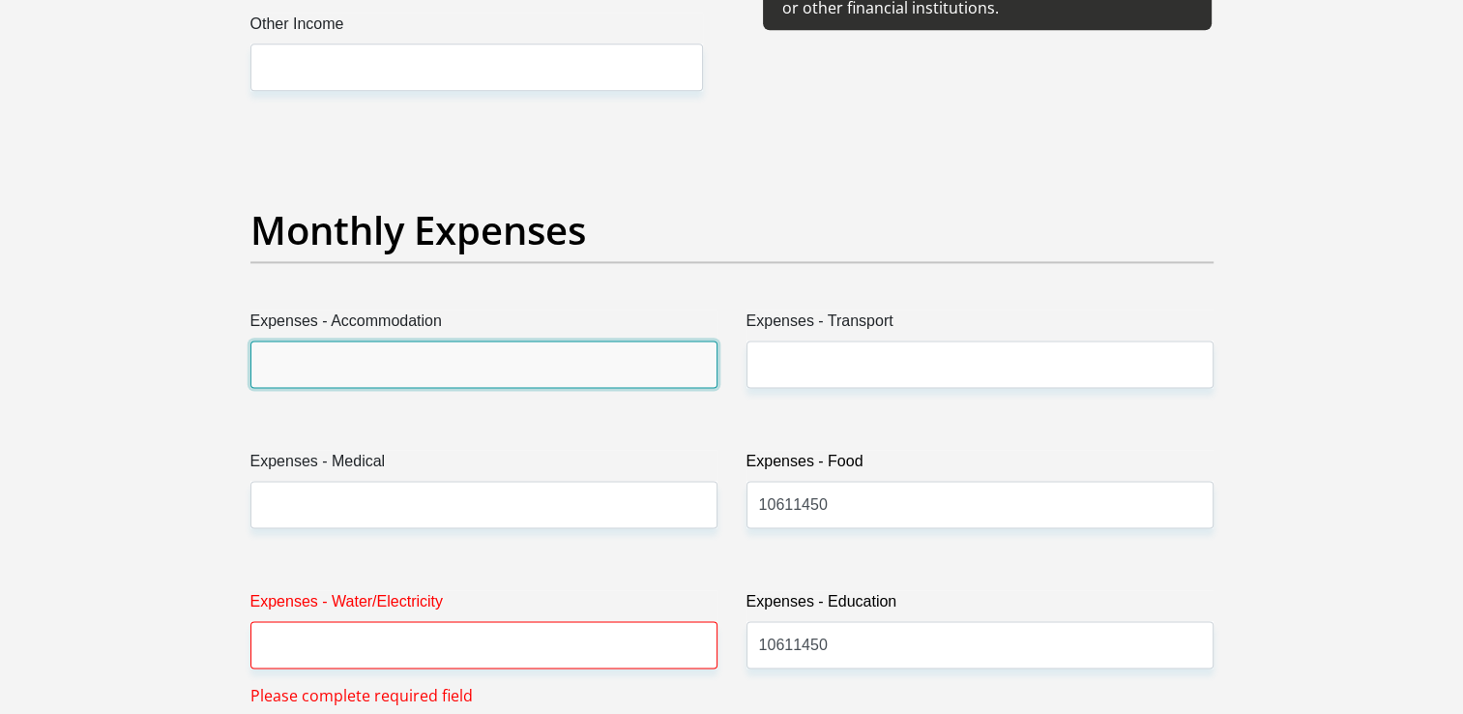
click at [649, 354] on input "Expenses - Accommodation" at bounding box center [483, 363] width 467 height 47
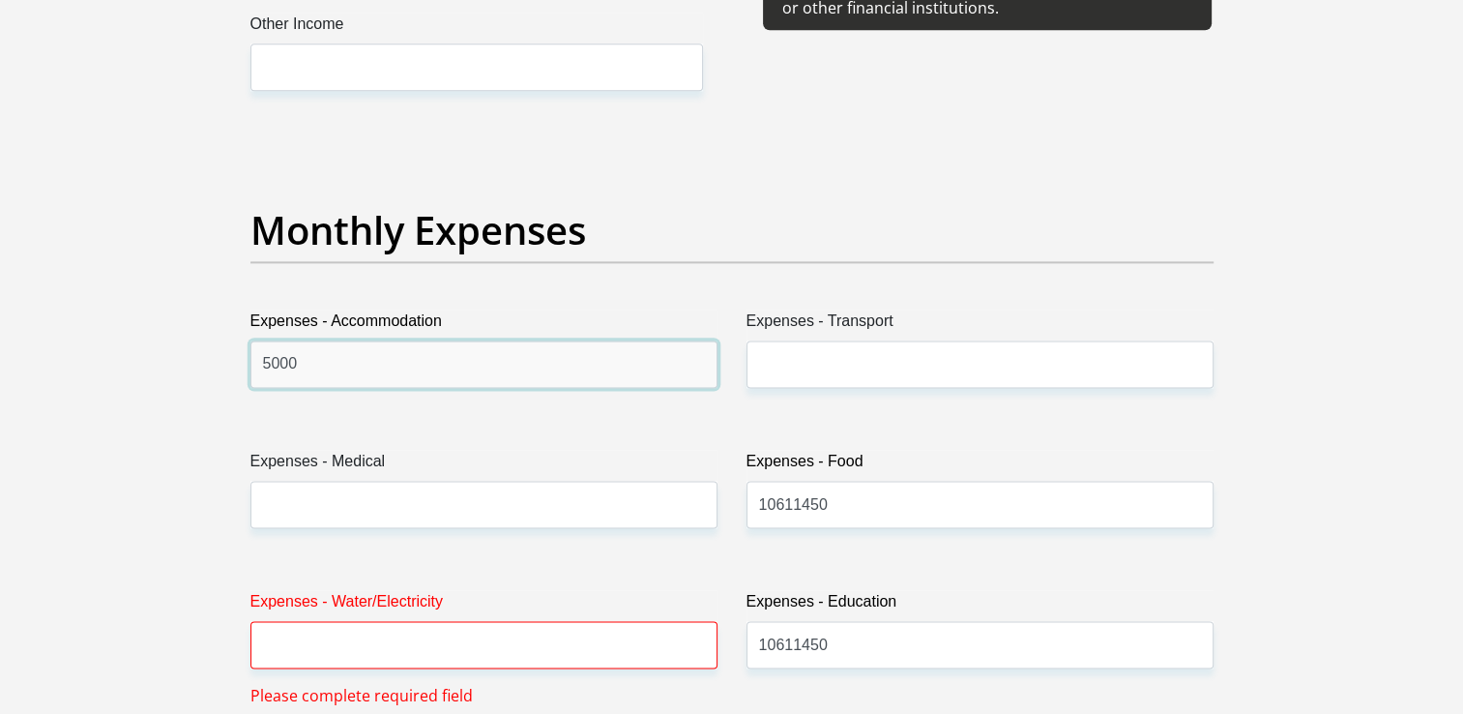
type input "5000"
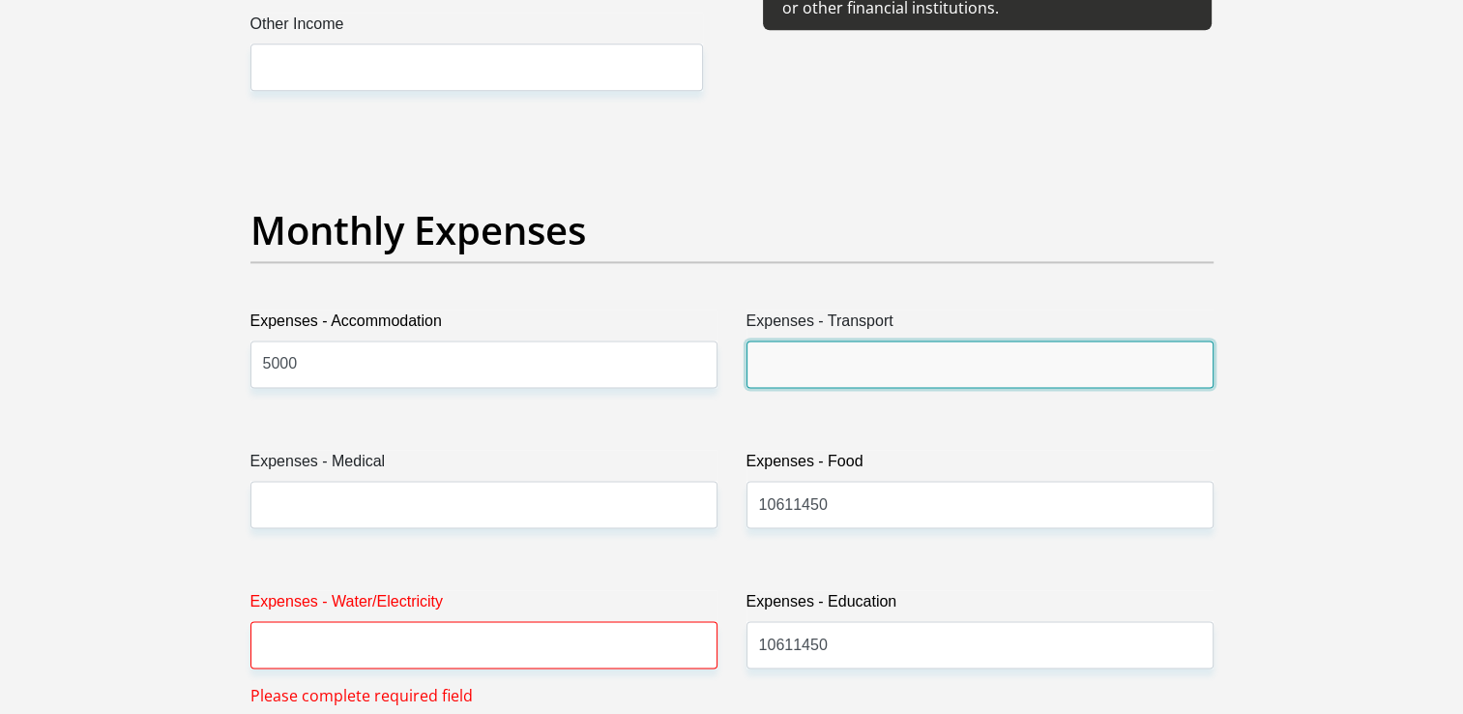
click at [816, 360] on input "Expenses - Transport" at bounding box center [980, 363] width 467 height 47
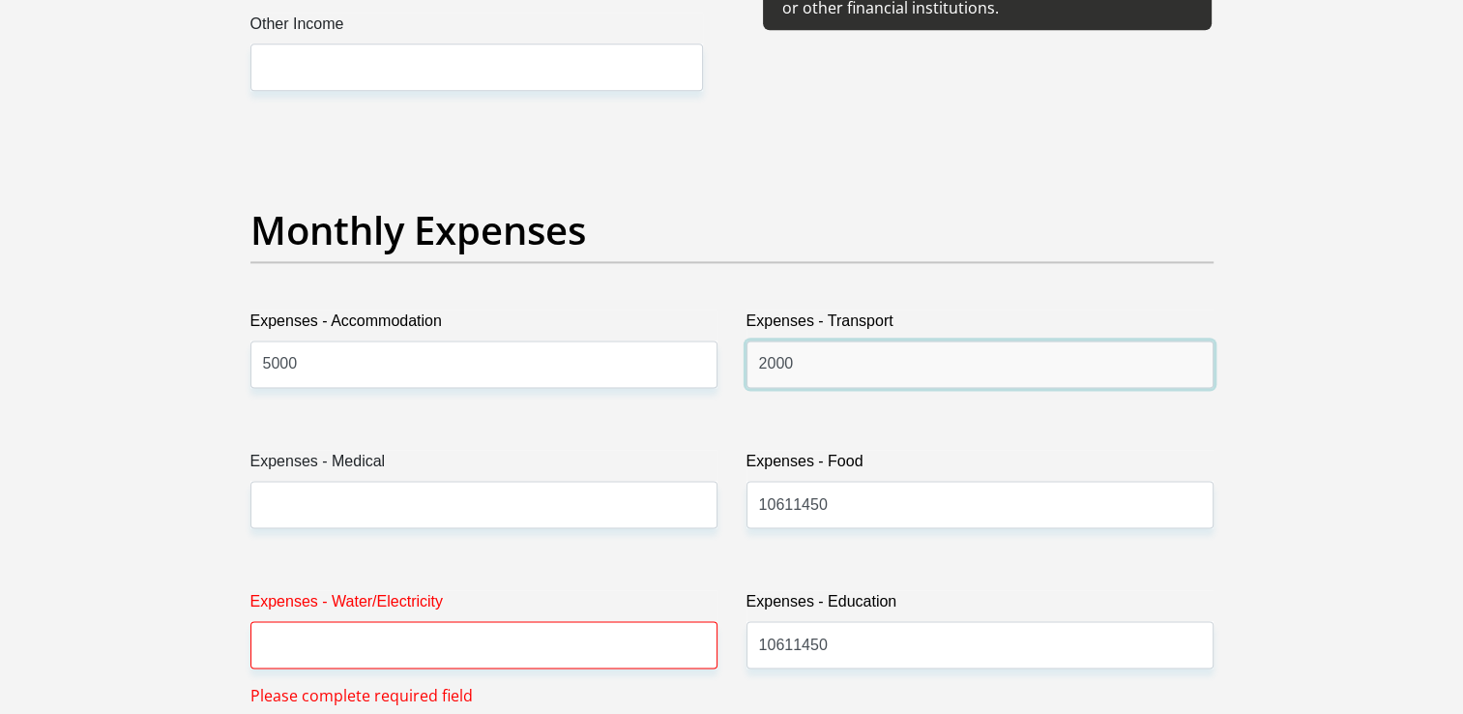
type input "2000"
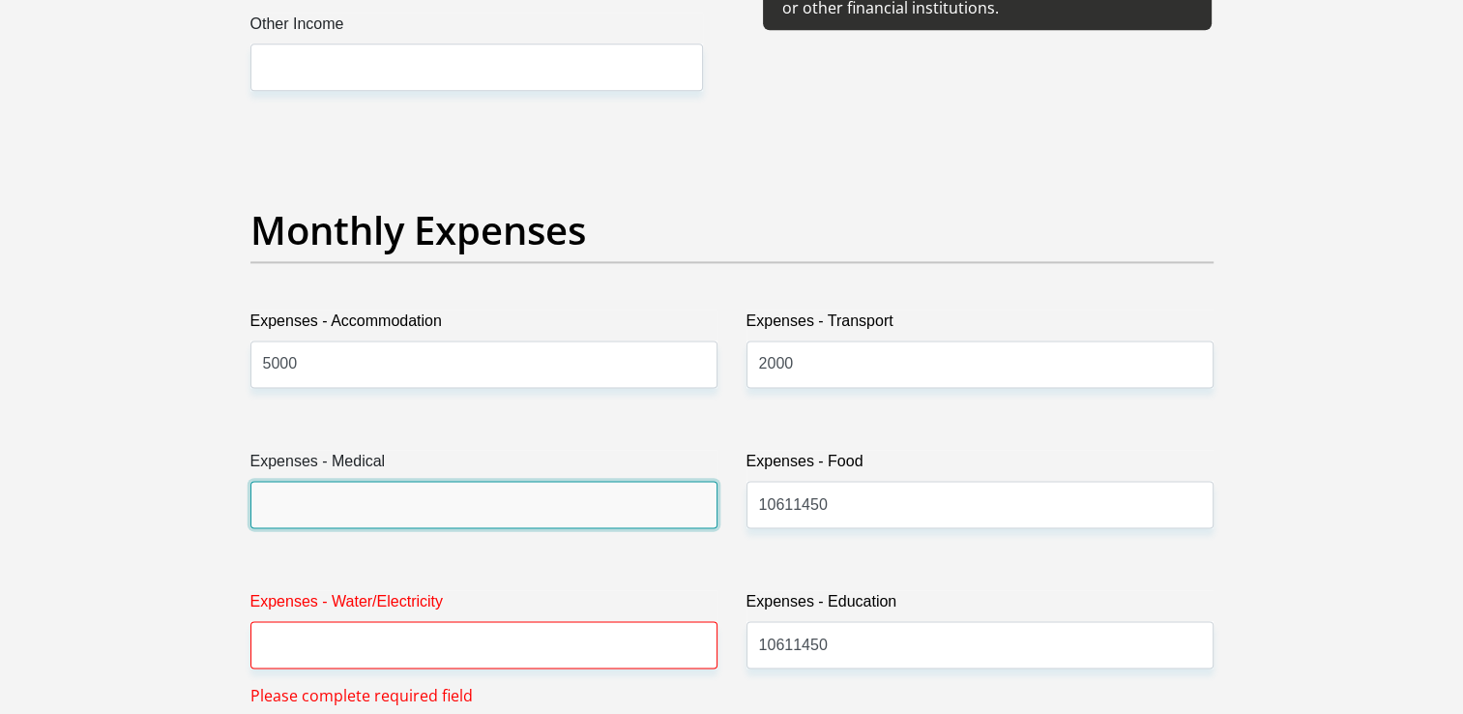
click at [505, 503] on input "Expenses - Medical" at bounding box center [483, 504] width 467 height 47
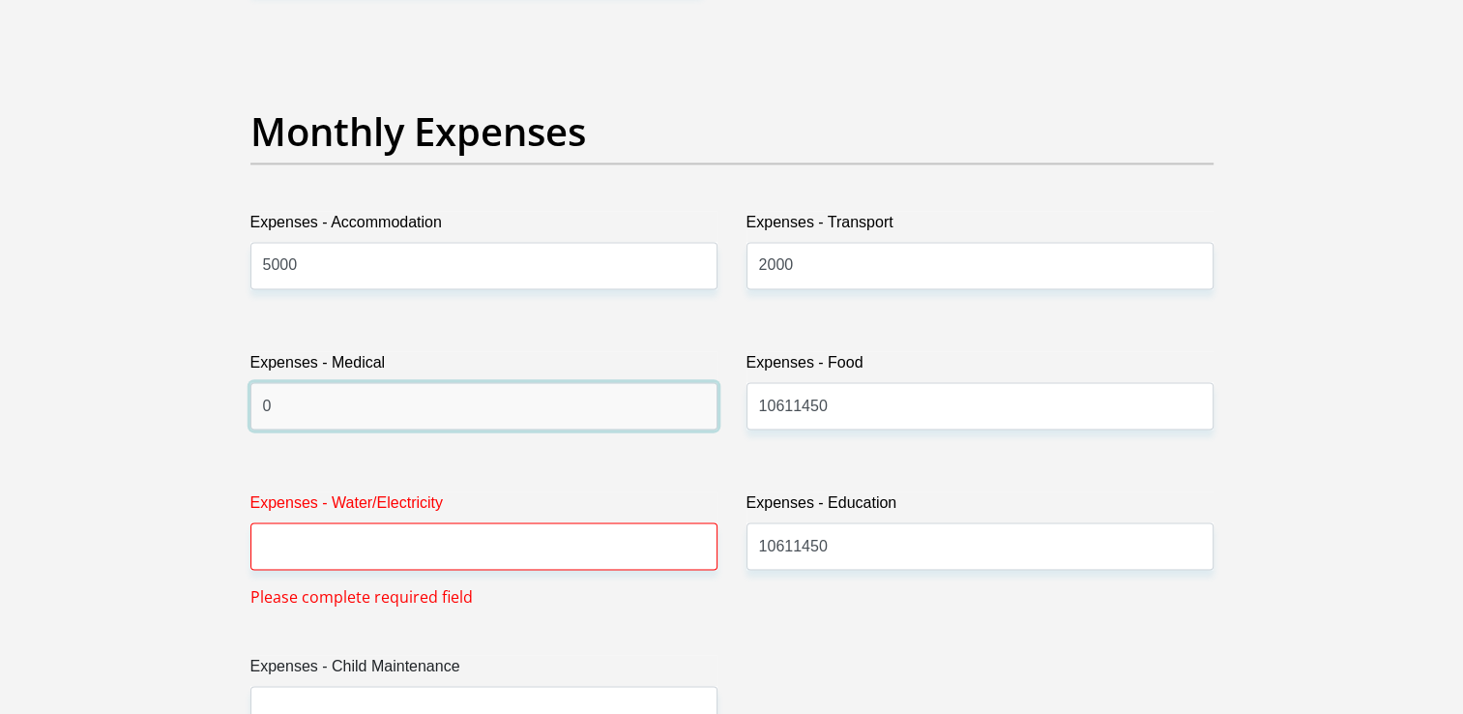
scroll to position [2719, 0]
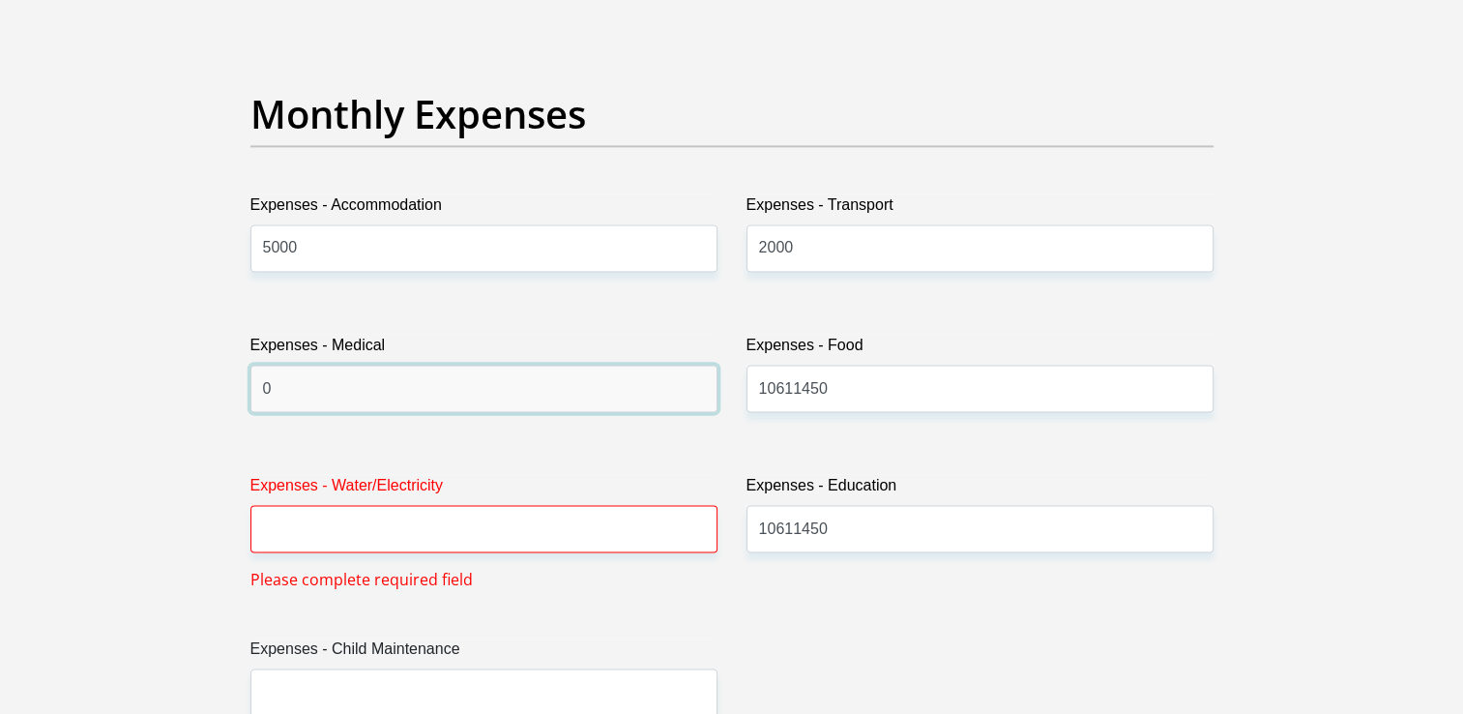
type input "0"
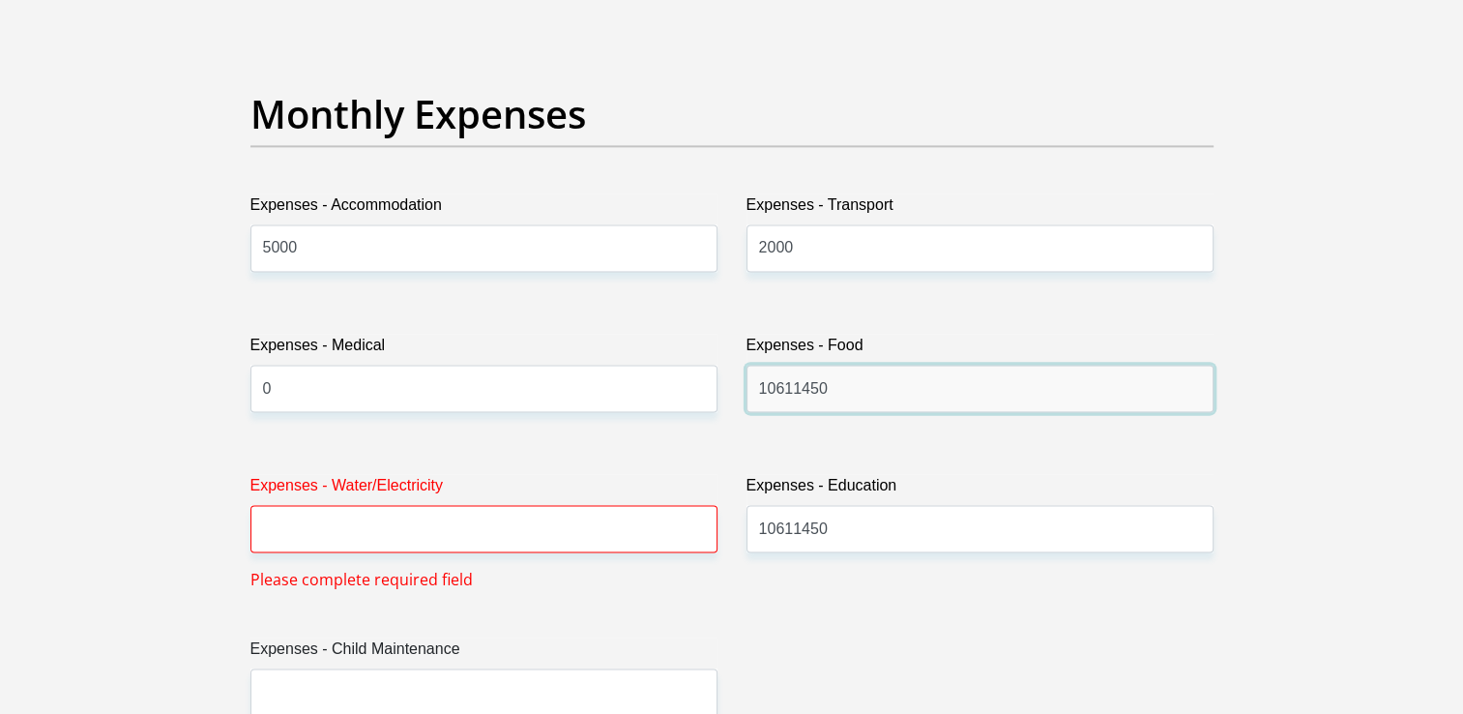
click at [870, 400] on input "10611450" at bounding box center [980, 388] width 467 height 47
type input "1"
type input "1500"
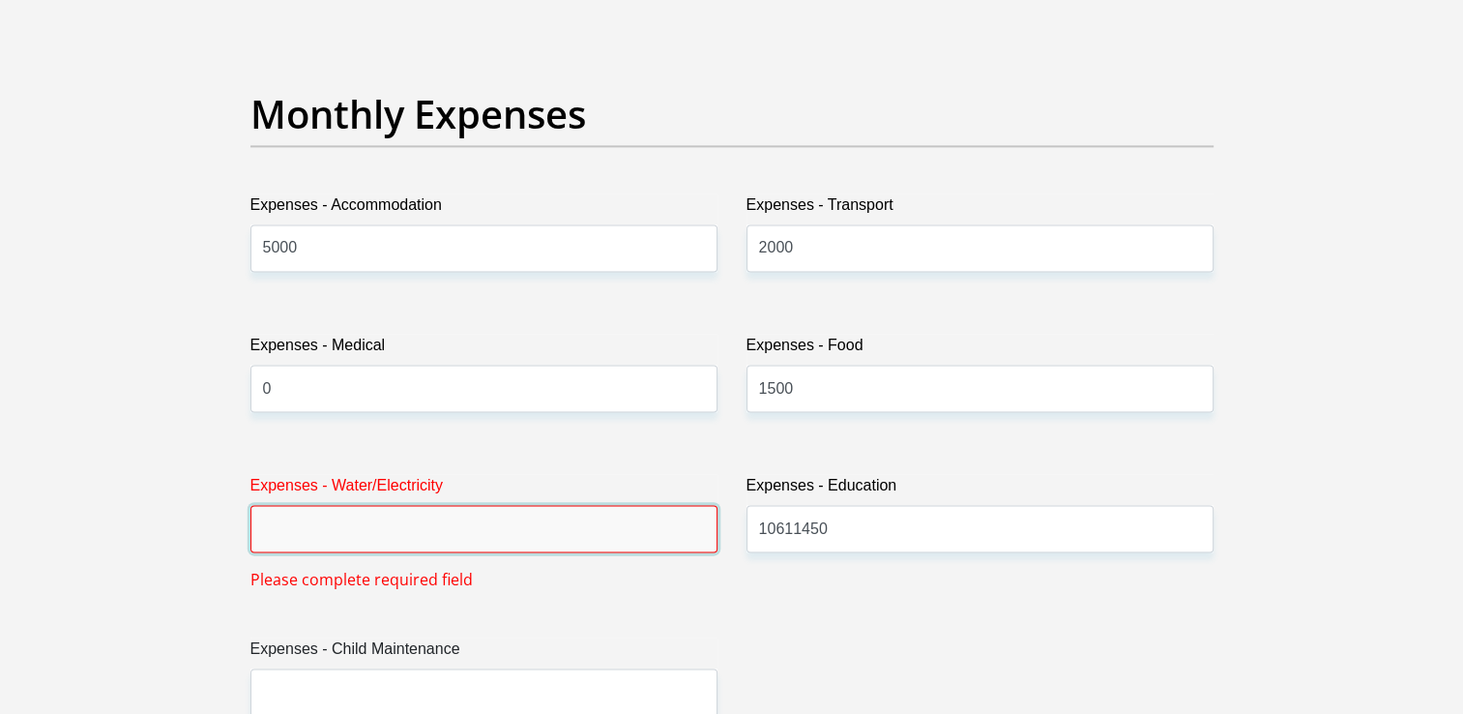
click at [503, 529] on input "Expenses - Water/Electricity" at bounding box center [483, 528] width 467 height 47
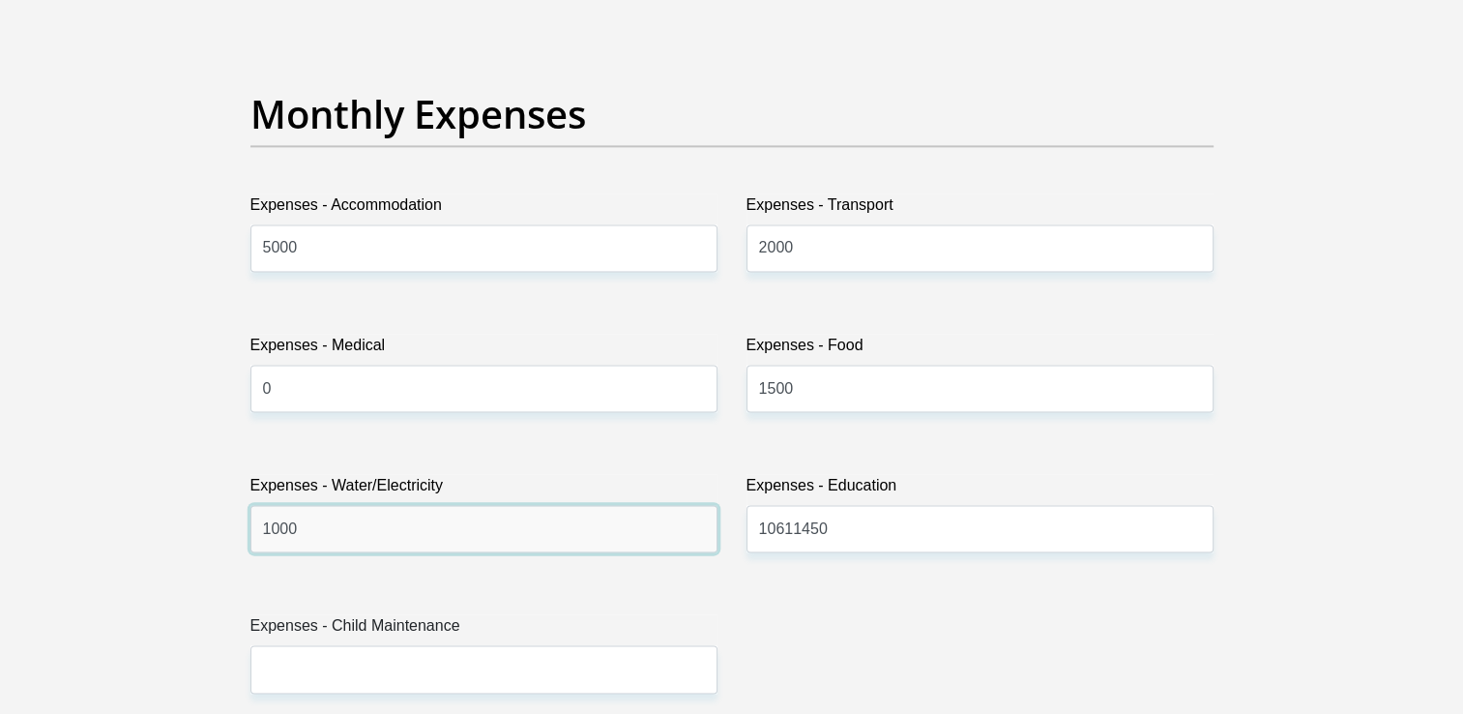
type input "1000"
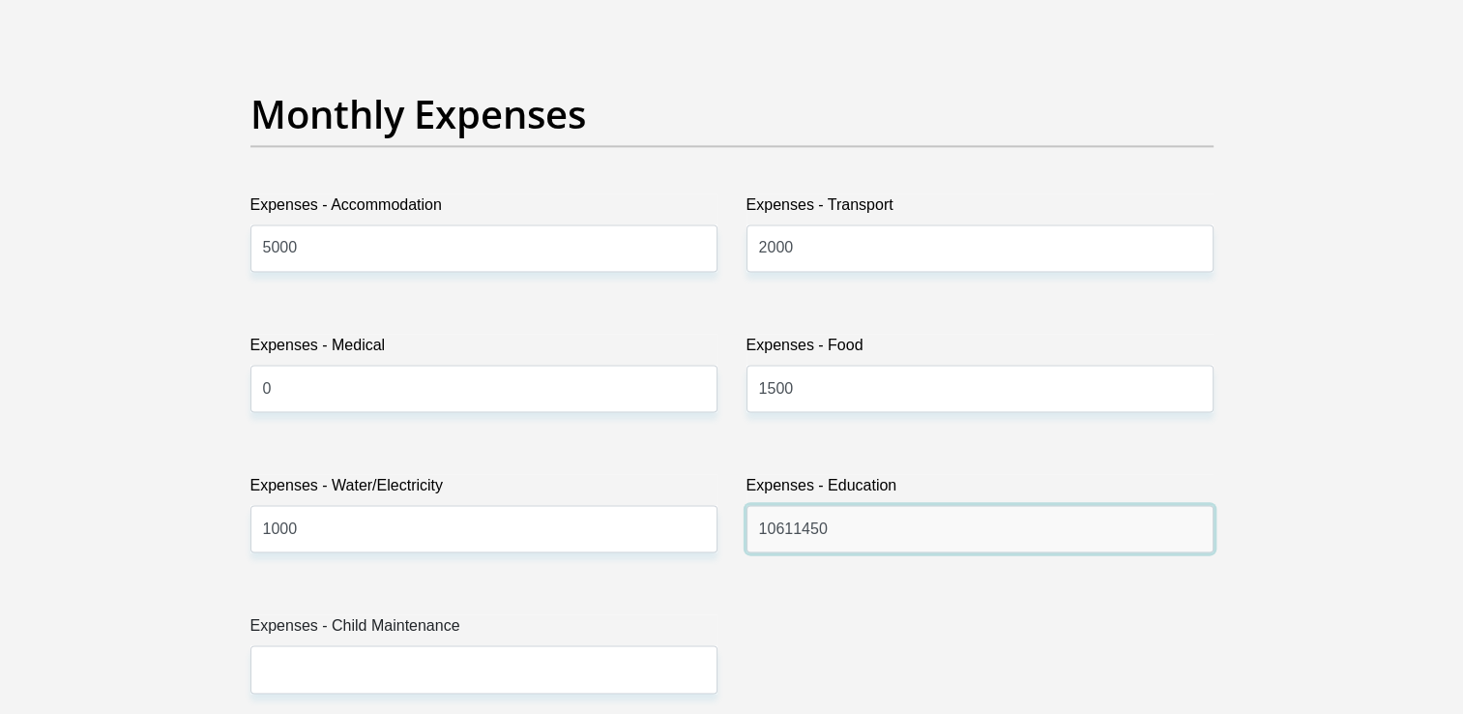
click at [910, 529] on input "10611450" at bounding box center [980, 528] width 467 height 47
type input "1"
type input "0"
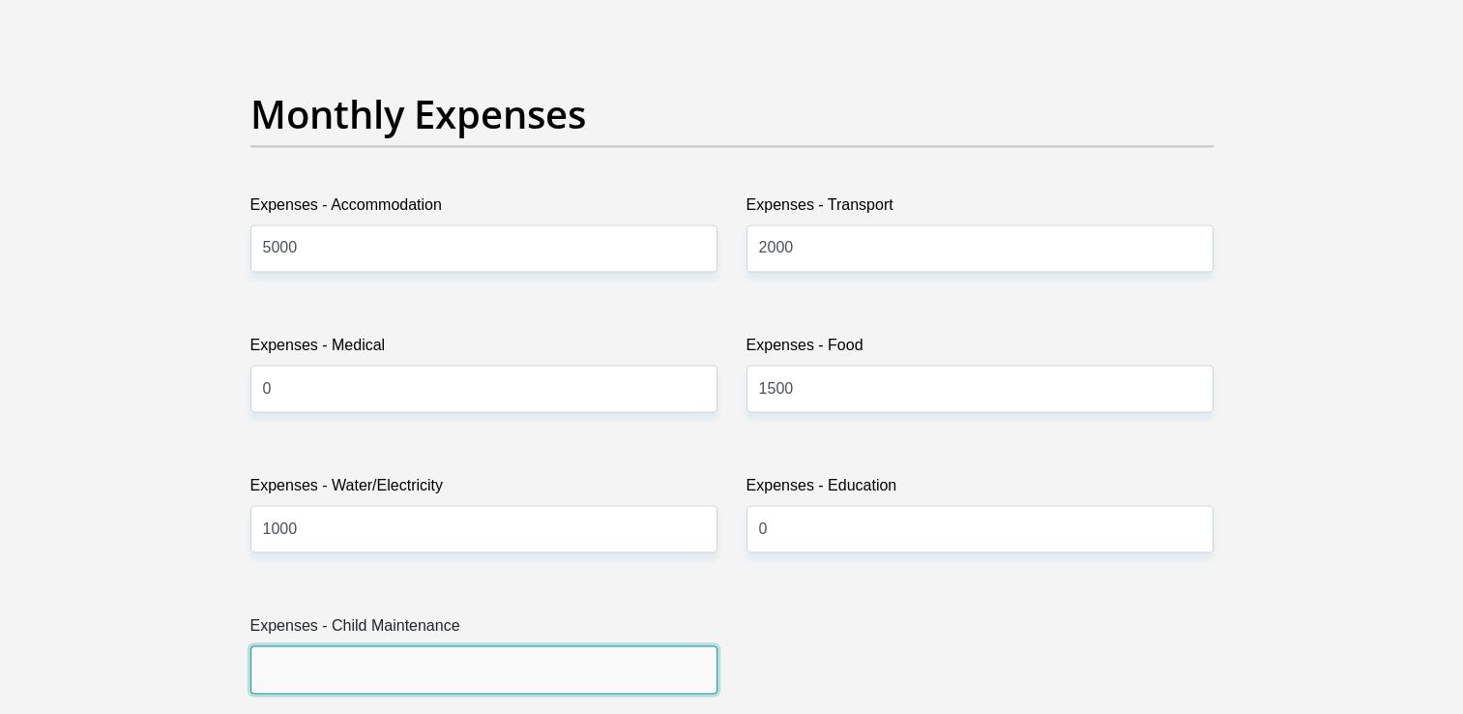
click at [629, 671] on input "Expenses - Child Maintenance" at bounding box center [483, 668] width 467 height 47
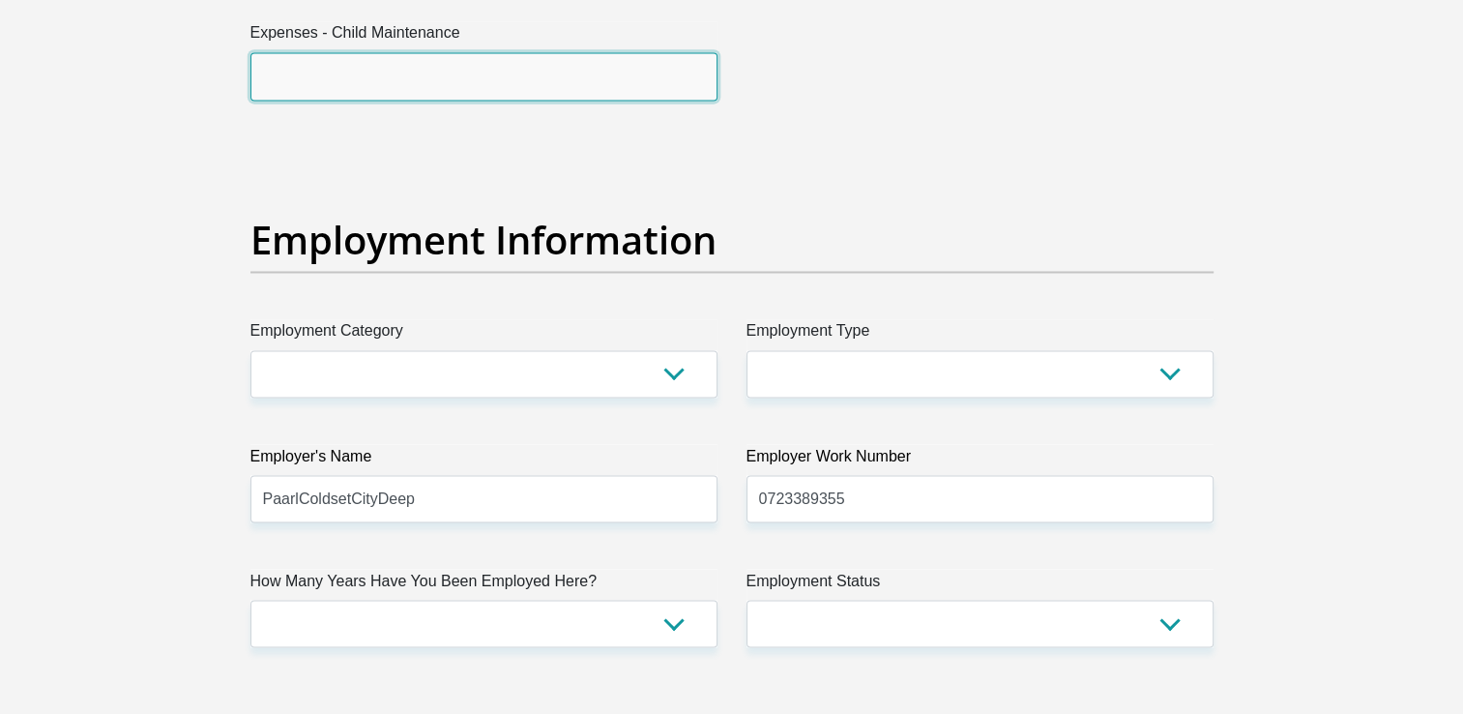
scroll to position [3351, 0]
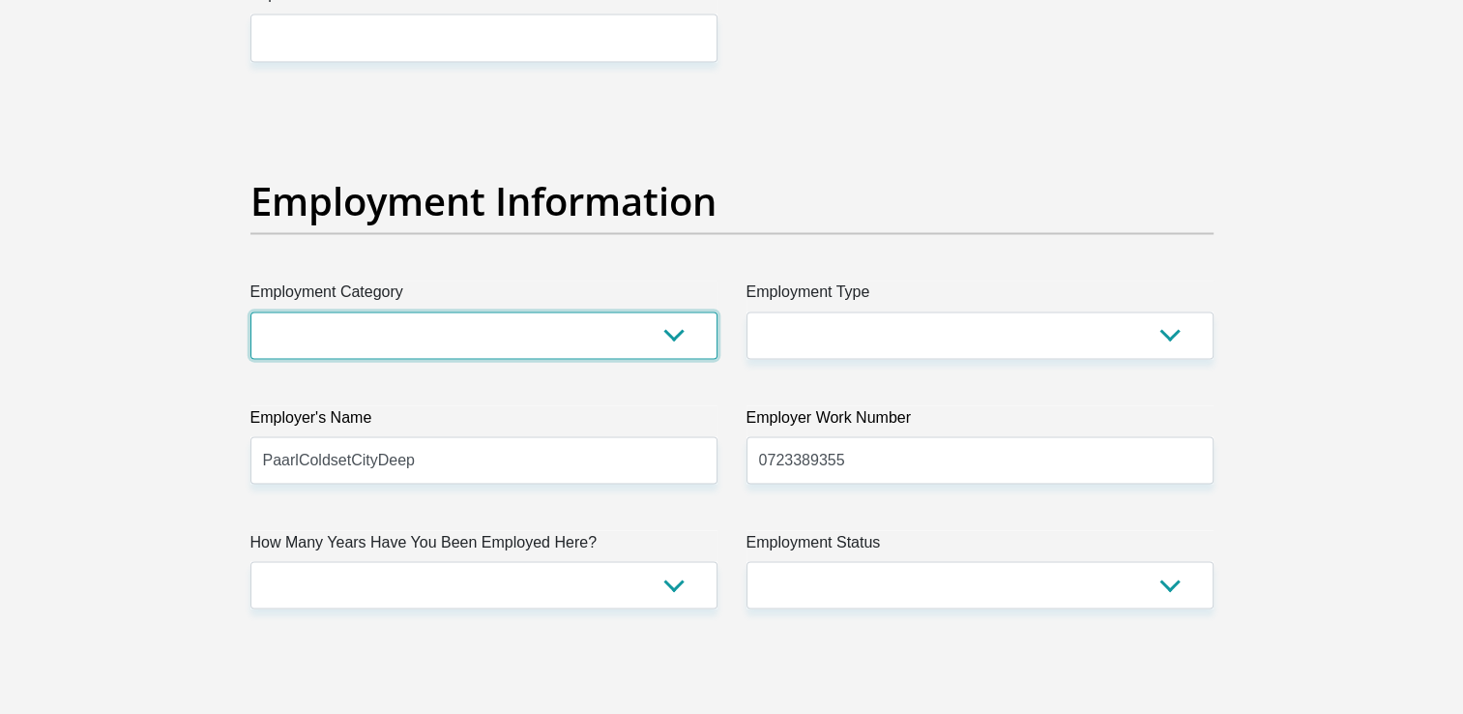
click at [685, 319] on select "AGRICULTURE ALCOHOL & TOBACCO CONSTRUCTION MATERIALS METALLURGY EQUIPMENT FOR R…" at bounding box center [483, 334] width 467 height 47
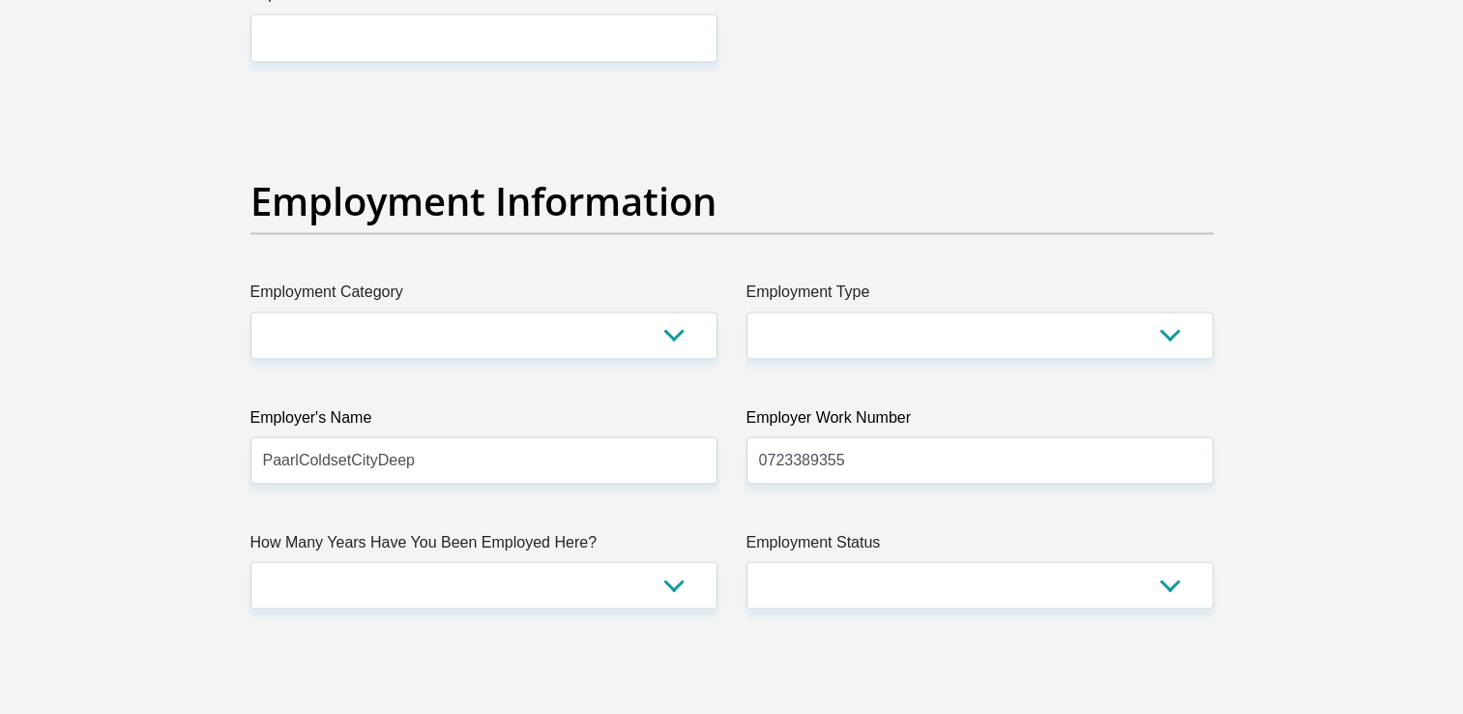
click at [337, 396] on div "Title Mr Ms Mrs Dr [PERSON_NAME] First Name [PERSON_NAME] Surname Motloung ID N…" at bounding box center [732, 99] width 992 height 6293
click at [643, 458] on input "PaarlColdsetCityDeep" at bounding box center [483, 459] width 467 height 47
type input "P"
click at [444, 468] on input "Professional" at bounding box center [483, 459] width 467 height 47
type input "P"
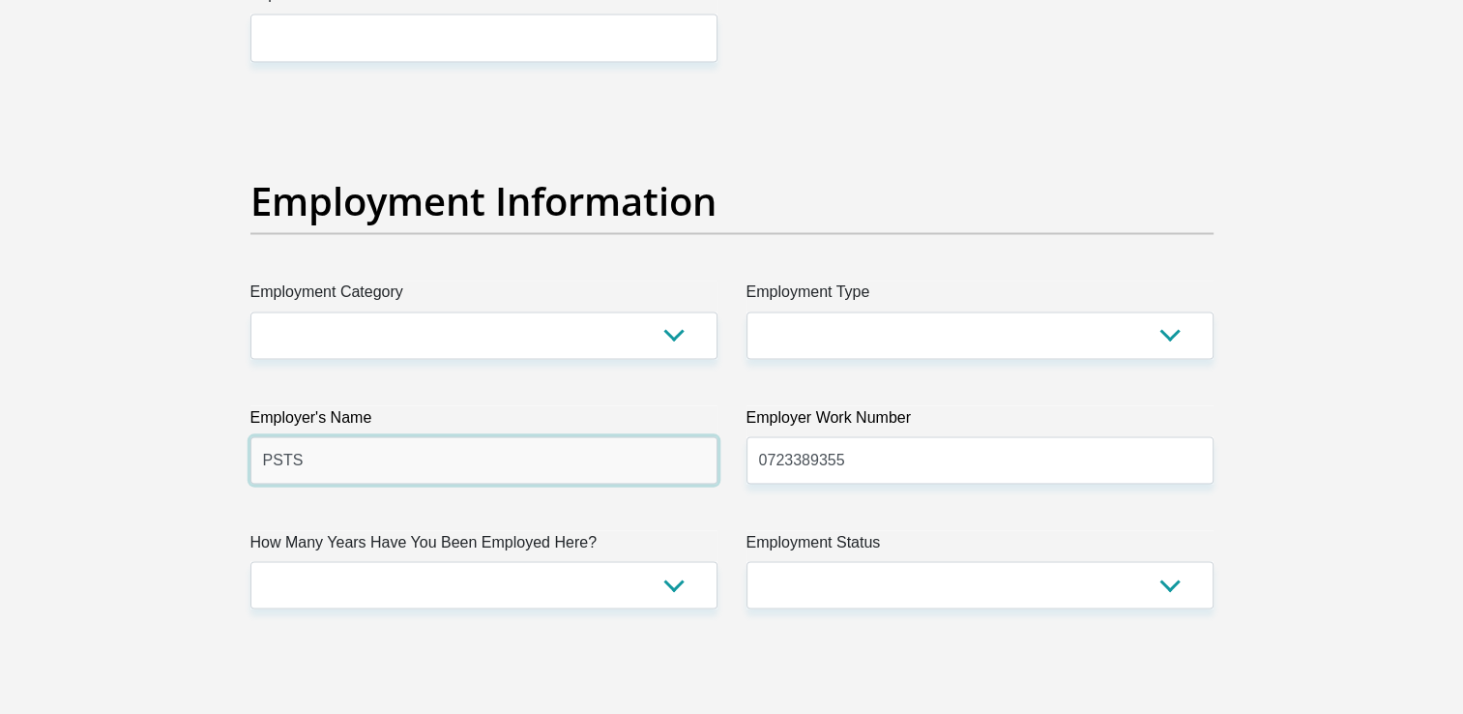
type input "PSTS"
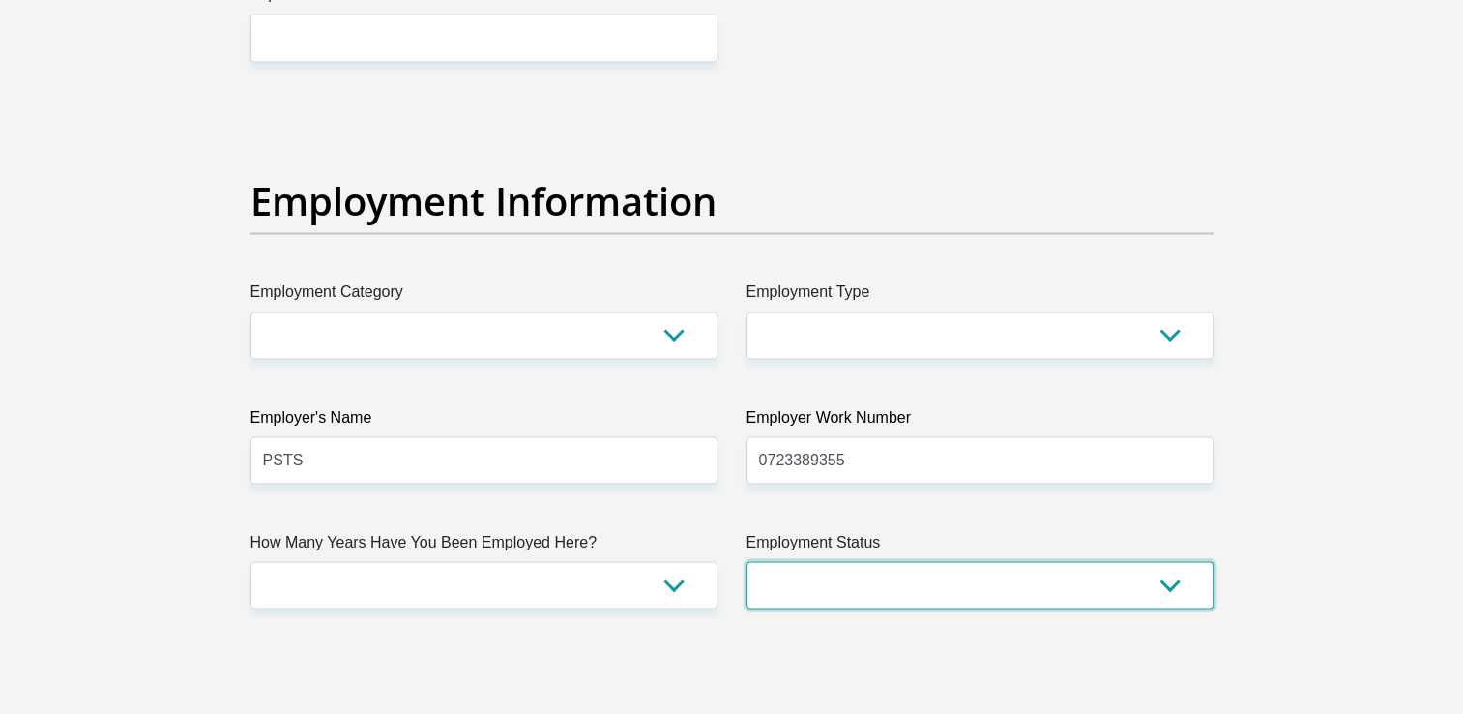
click at [885, 573] on select "Permanent/Full-time Part-time/Casual [DEMOGRAPHIC_DATA] Worker Self-Employed Ho…" at bounding box center [980, 584] width 467 height 47
select select "1"
click at [747, 561] on select "Permanent/Full-time Part-time/Casual [DEMOGRAPHIC_DATA] Worker Self-Employed Ho…" at bounding box center [980, 584] width 467 height 47
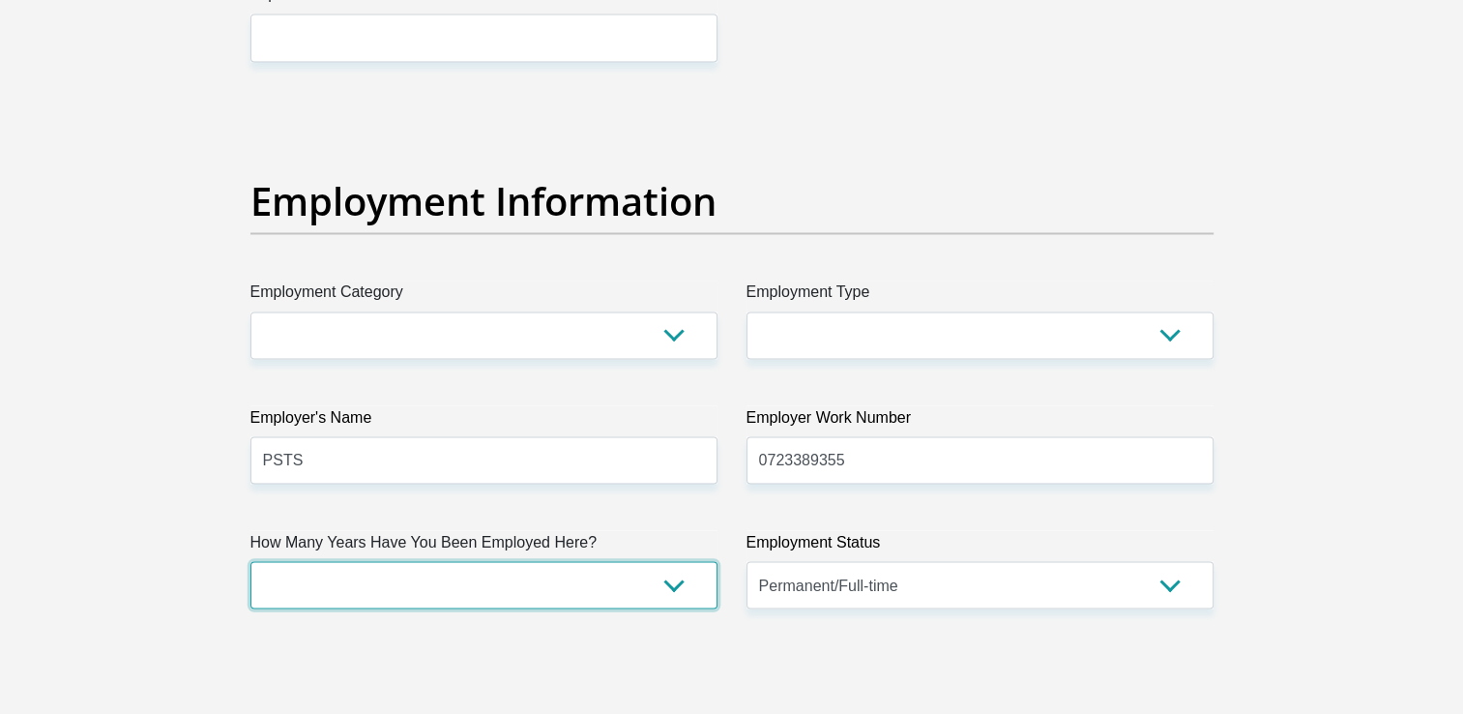
click at [668, 594] on select "less than 1 year 1-3 years 3-5 years 5+ years" at bounding box center [483, 584] width 467 height 47
select select "24"
click at [250, 561] on select "less than 1 year 1-3 years 3-5 years 5+ years" at bounding box center [483, 584] width 467 height 47
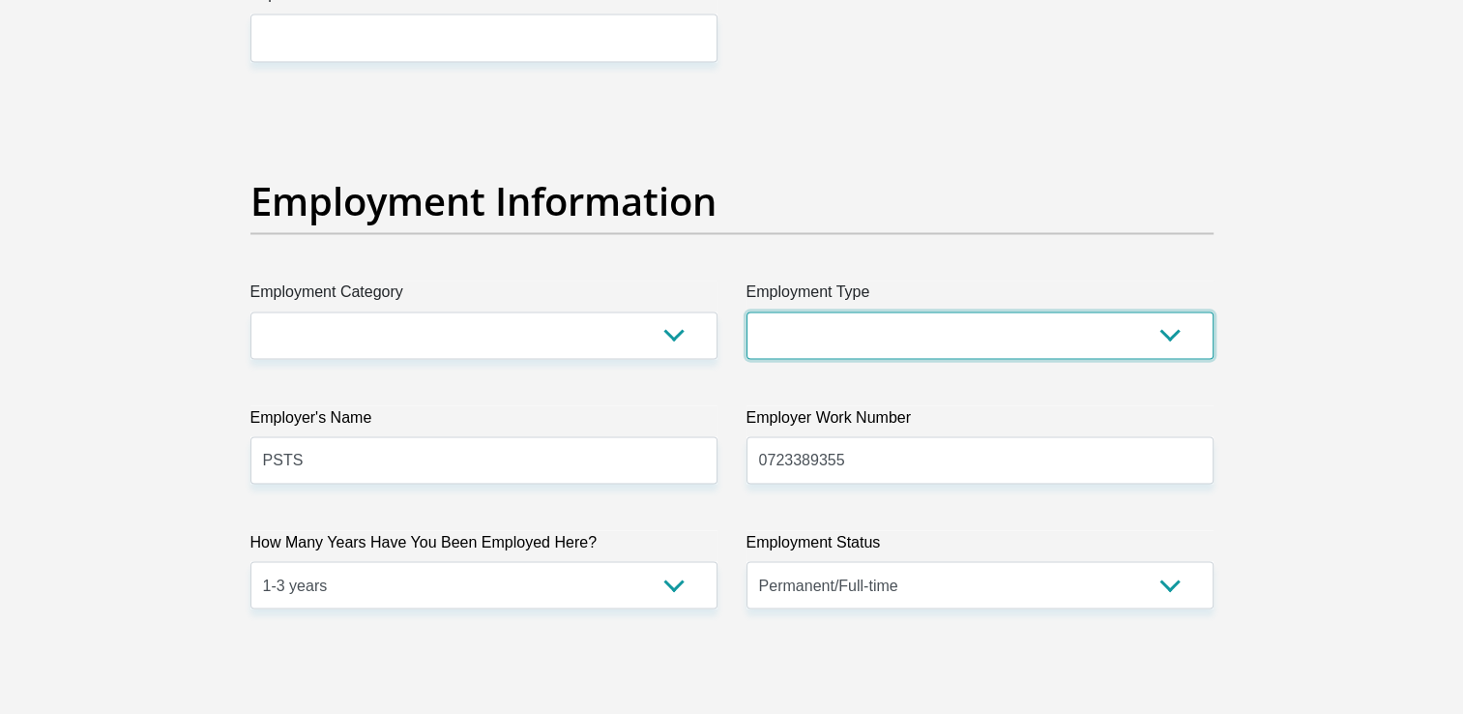
click at [849, 337] on select "College/Lecturer Craft Seller Creative Driver Executive Farmer Forces - Non Com…" at bounding box center [980, 334] width 467 height 47
select select "Office Staff/Clerk"
click at [747, 311] on select "College/Lecturer Craft Seller Creative Driver Executive Farmer Forces - Non Com…" at bounding box center [980, 334] width 467 height 47
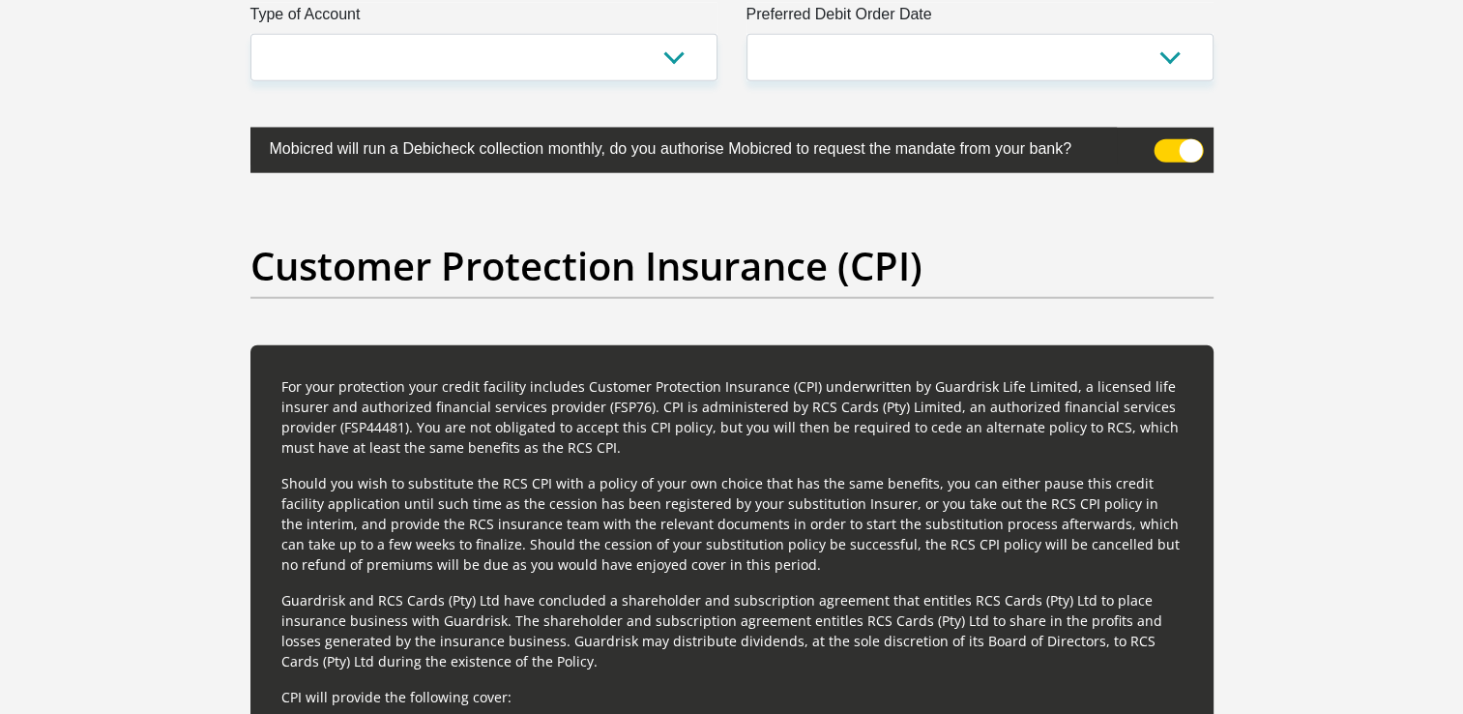
scroll to position [4937, 0]
